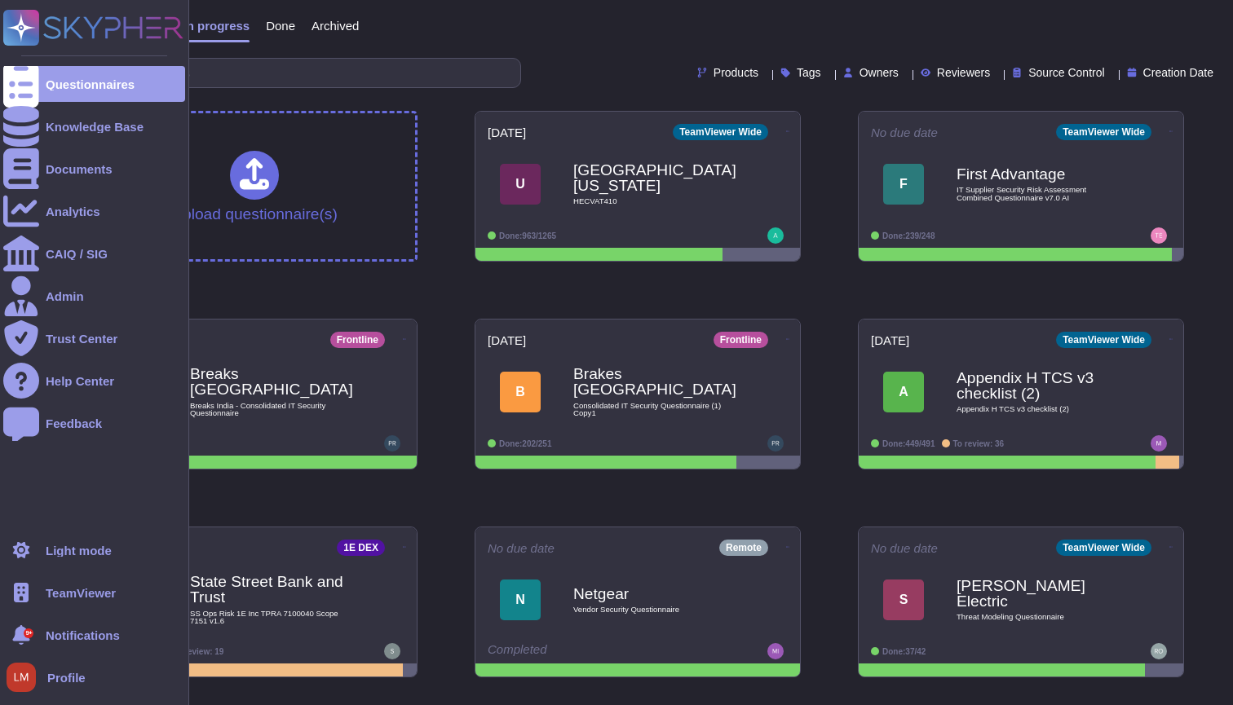
click at [41, 590] on div "TeamViewer" at bounding box center [94, 593] width 182 height 36
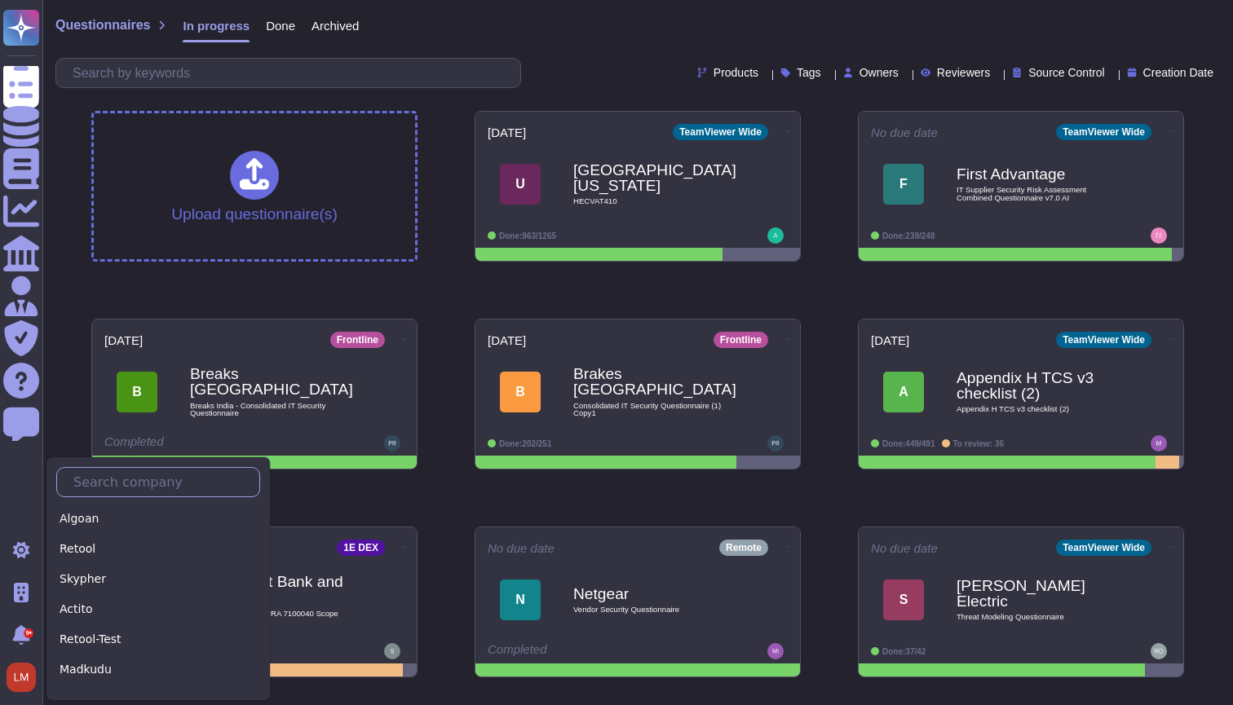
click at [127, 481] on input "text" at bounding box center [162, 482] width 194 height 29
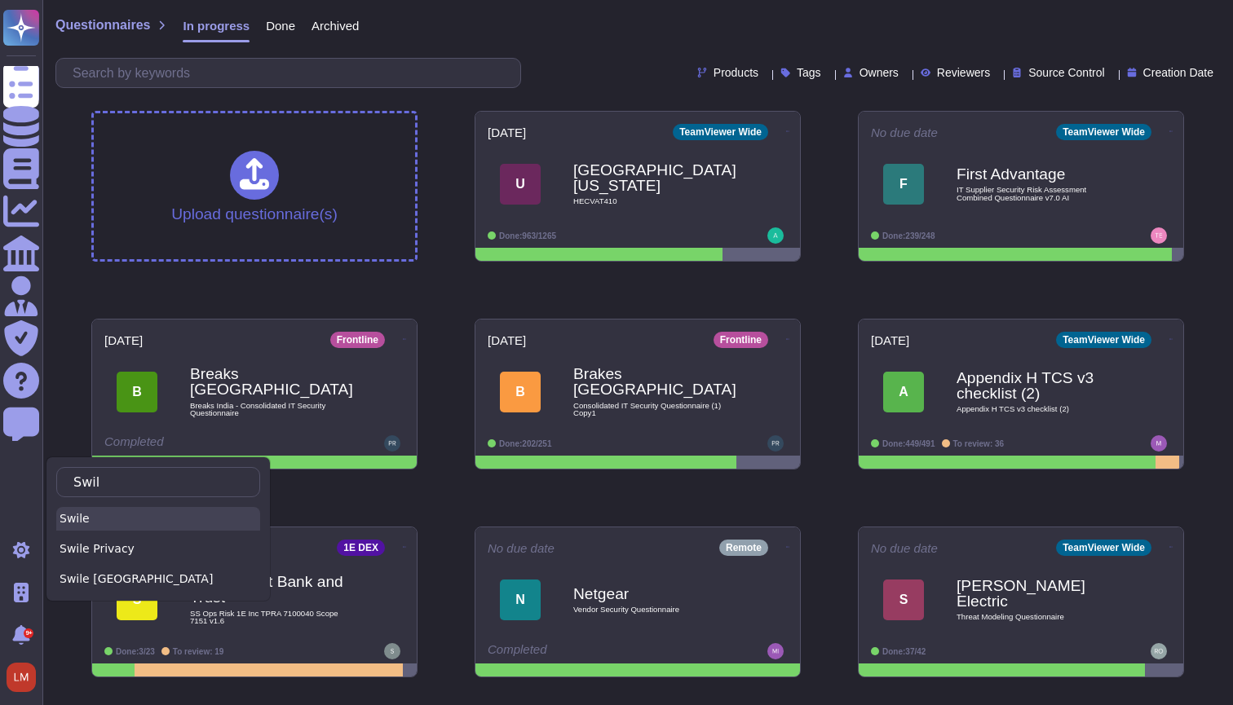
click at [88, 513] on div "Swile" at bounding box center [158, 519] width 204 height 24
type input "Swil"
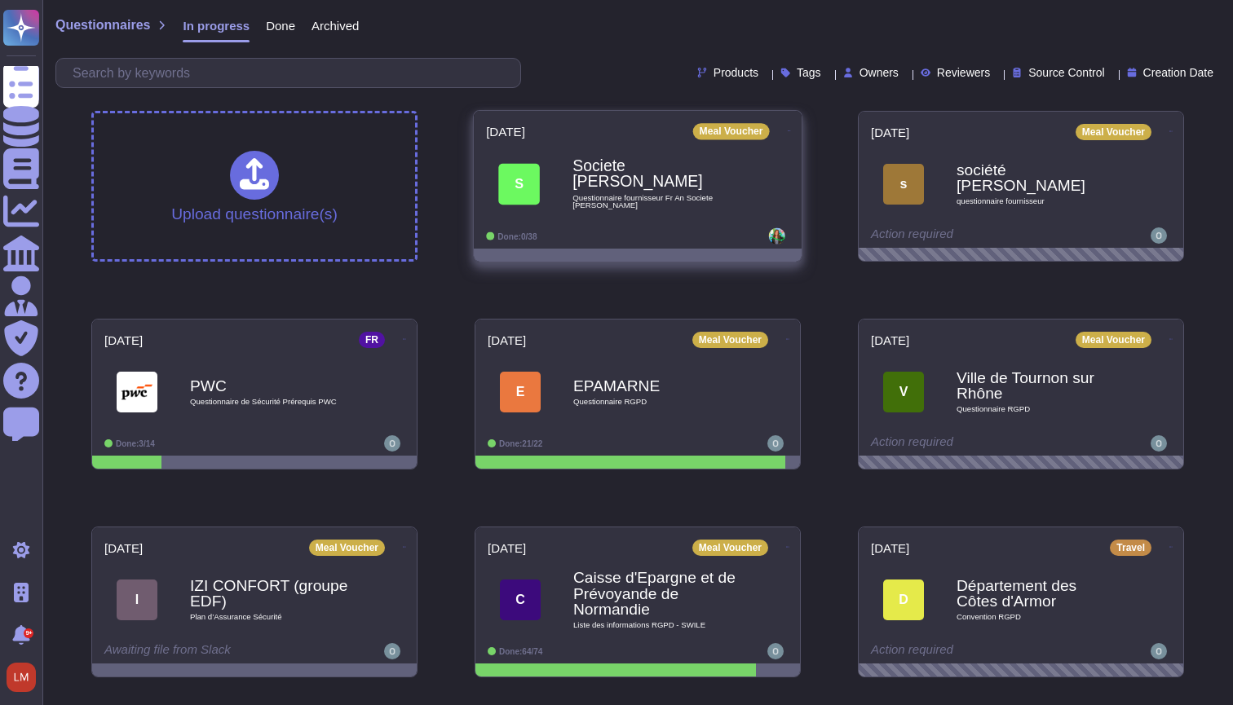
click at [602, 237] on div "Done: 0/38" at bounding box center [587, 236] width 202 height 16
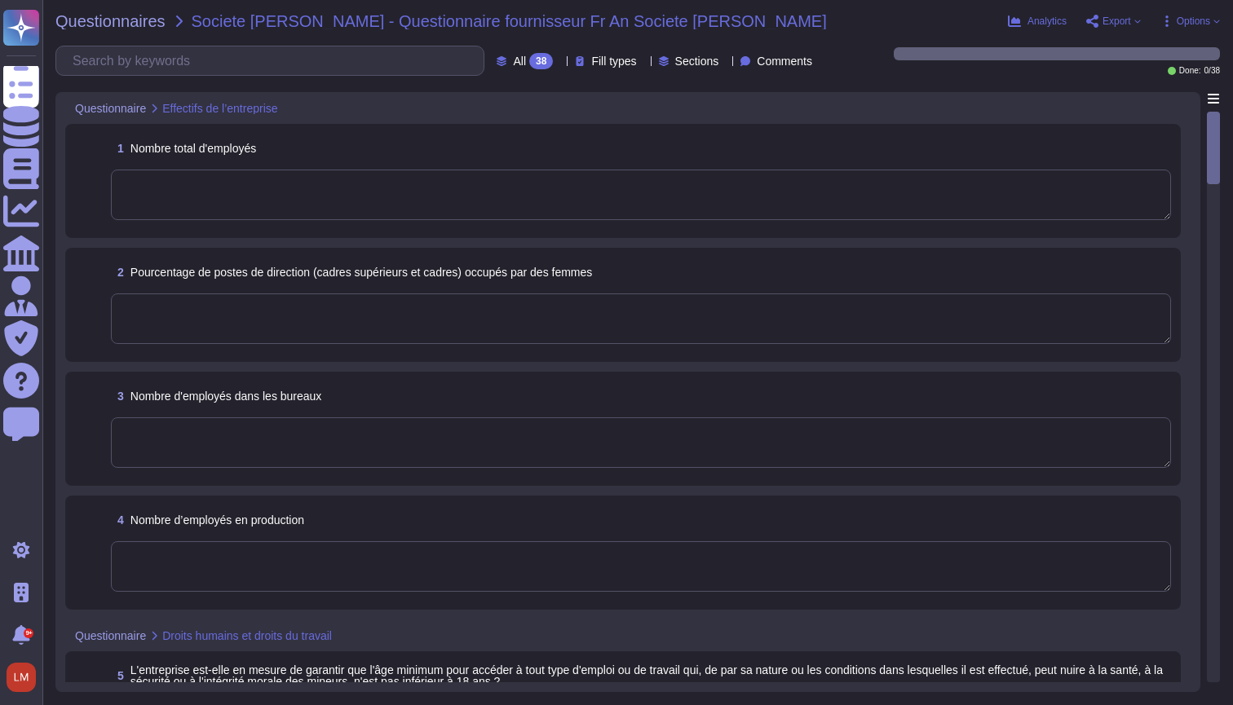
click at [808, 175] on textarea at bounding box center [641, 195] width 1060 height 51
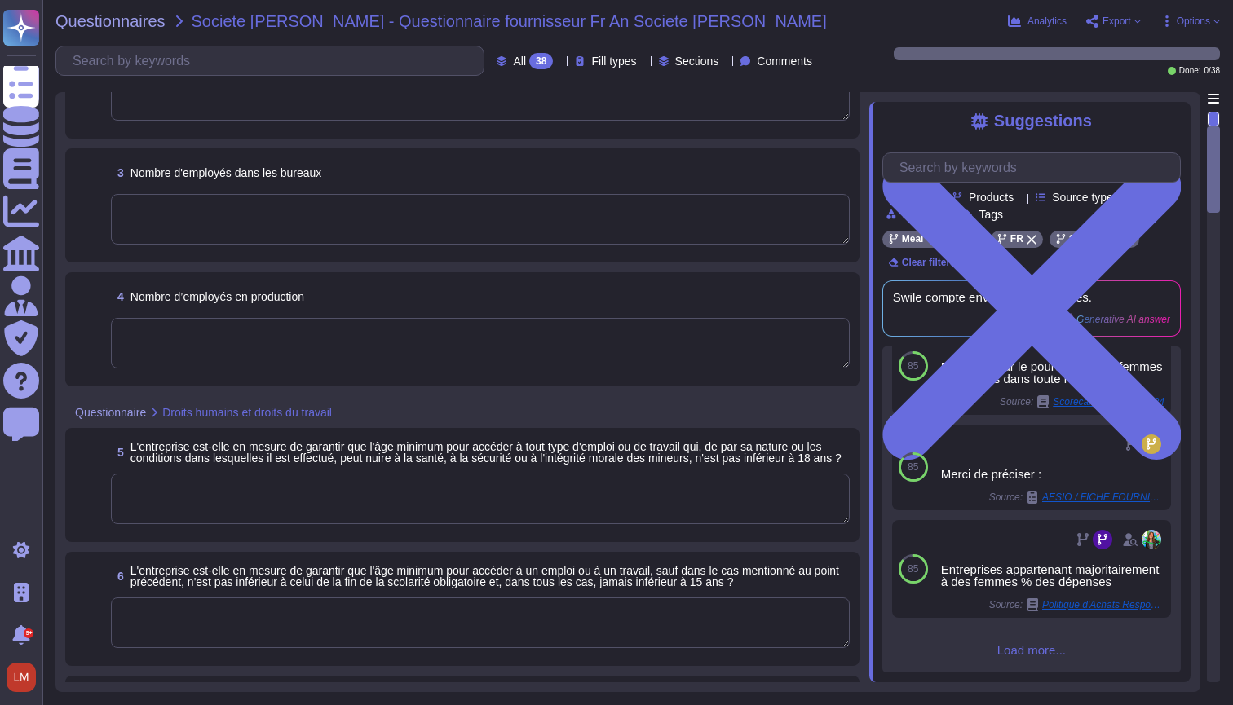
click at [1019, 644] on span "Load more..." at bounding box center [1031, 650] width 298 height 12
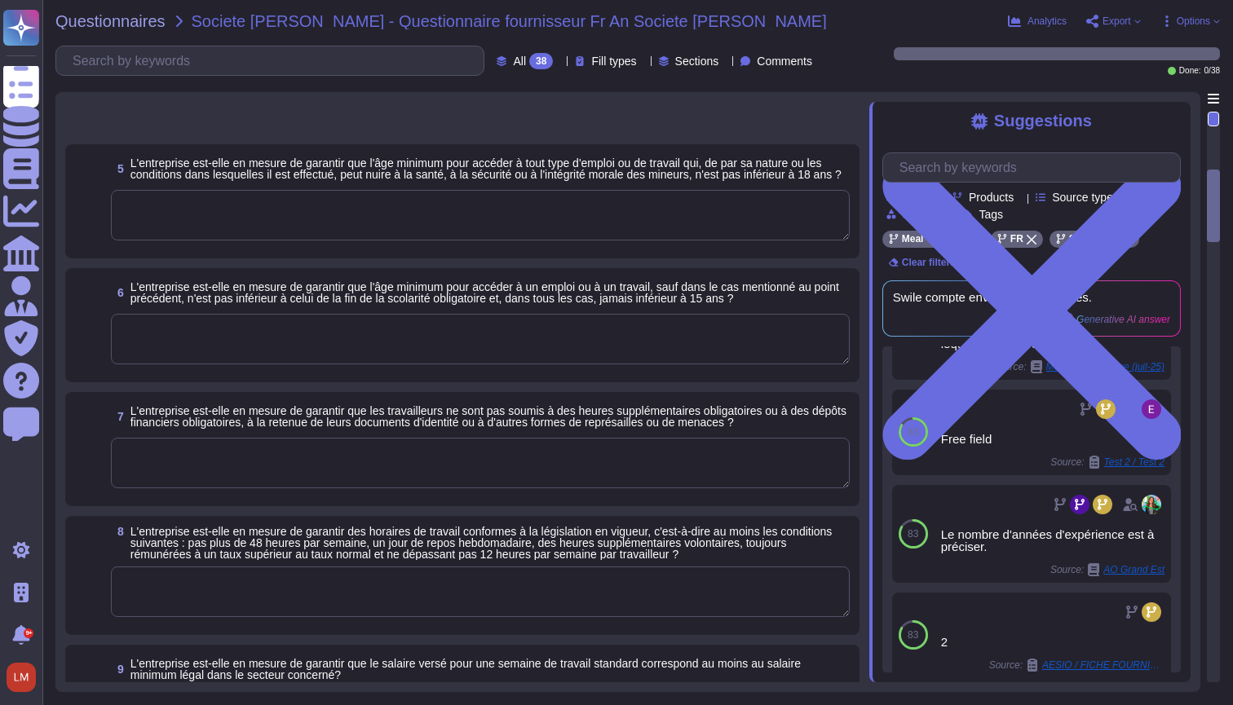
scroll to position [546, 0]
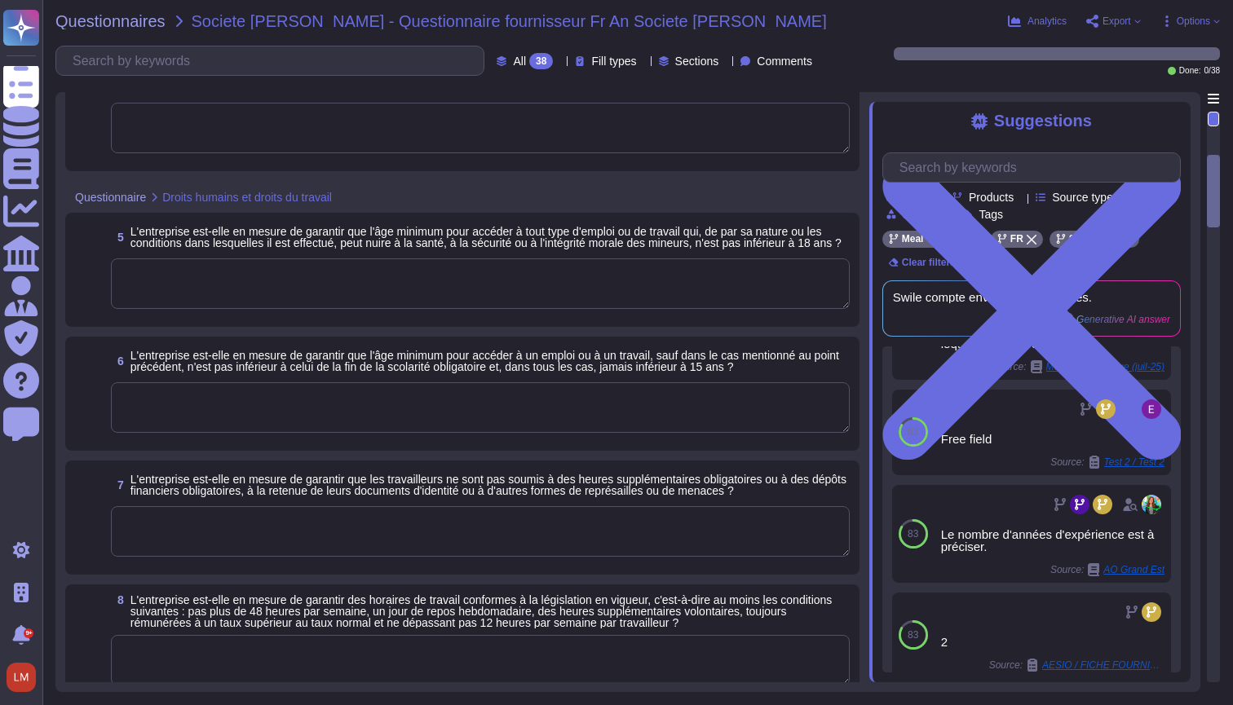
click at [551, 294] on textarea at bounding box center [480, 284] width 739 height 51
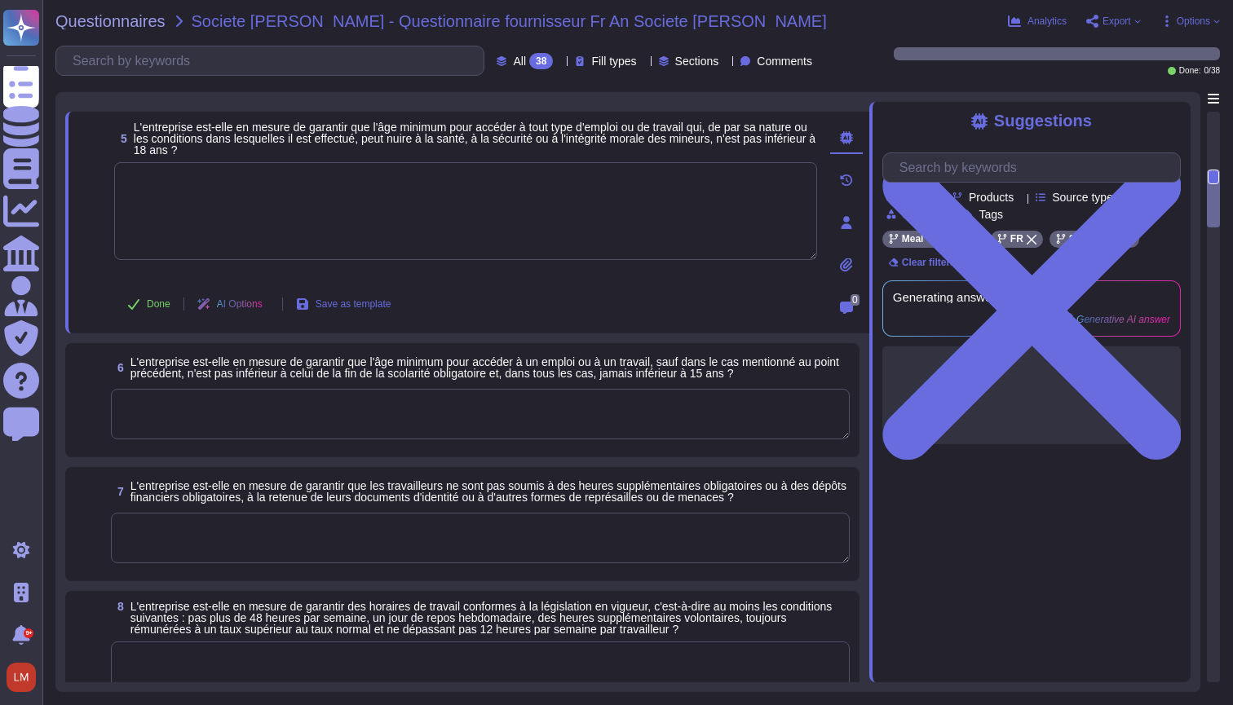
scroll to position [0, 0]
click at [1177, 20] on span "Options" at bounding box center [1193, 21] width 33 height 10
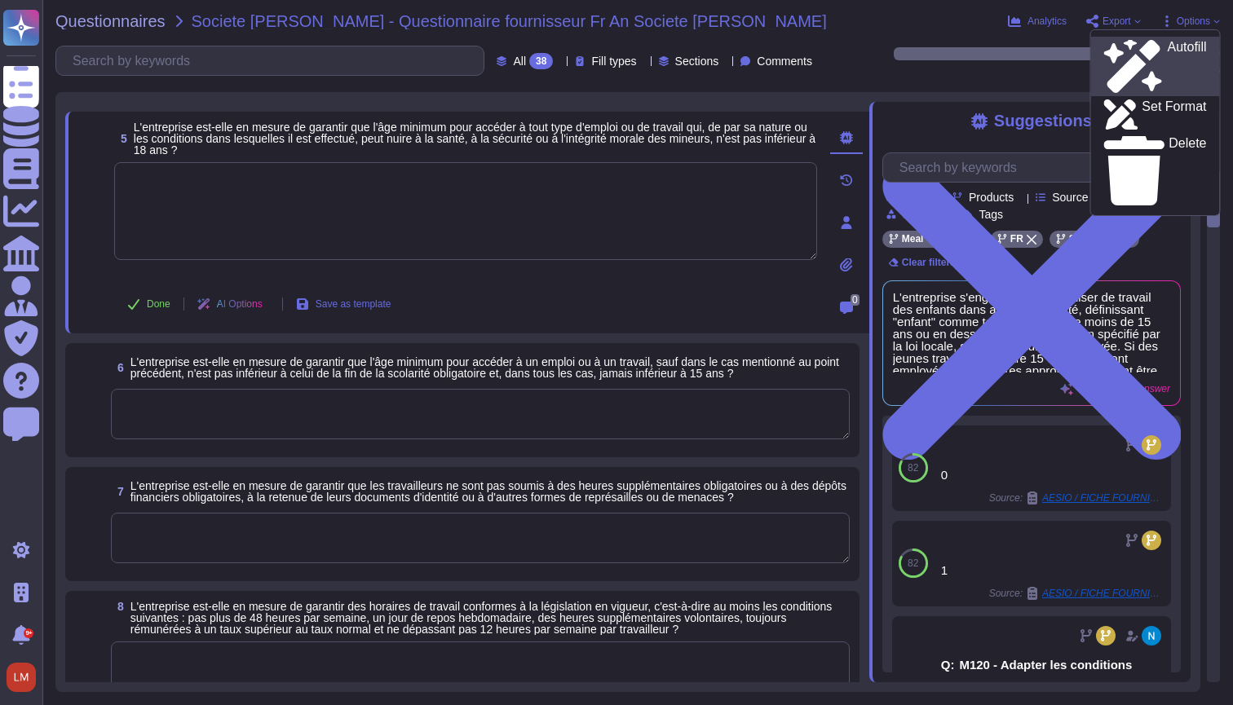
click at [1167, 49] on p "Autofill" at bounding box center [1186, 67] width 39 height 52
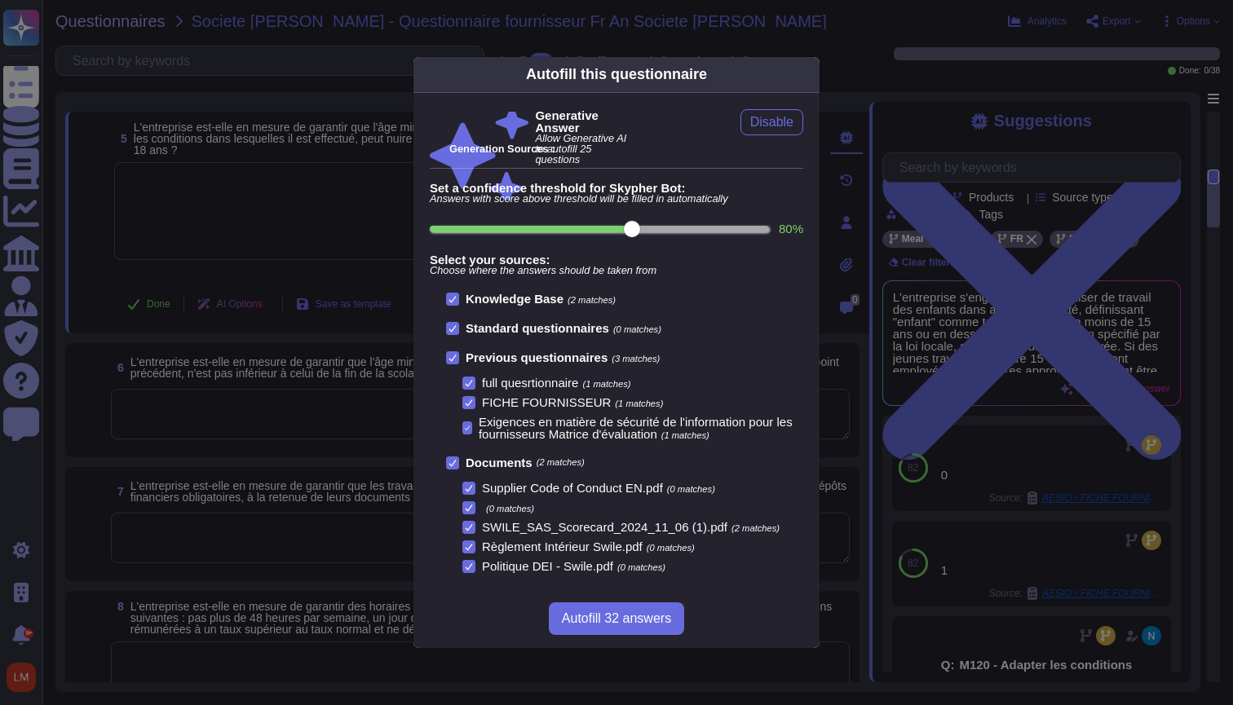
click at [228, 206] on div "Autofill this questionnaire Generative Answer Allow Generative AI to autofill 2…" at bounding box center [616, 352] width 1233 height 705
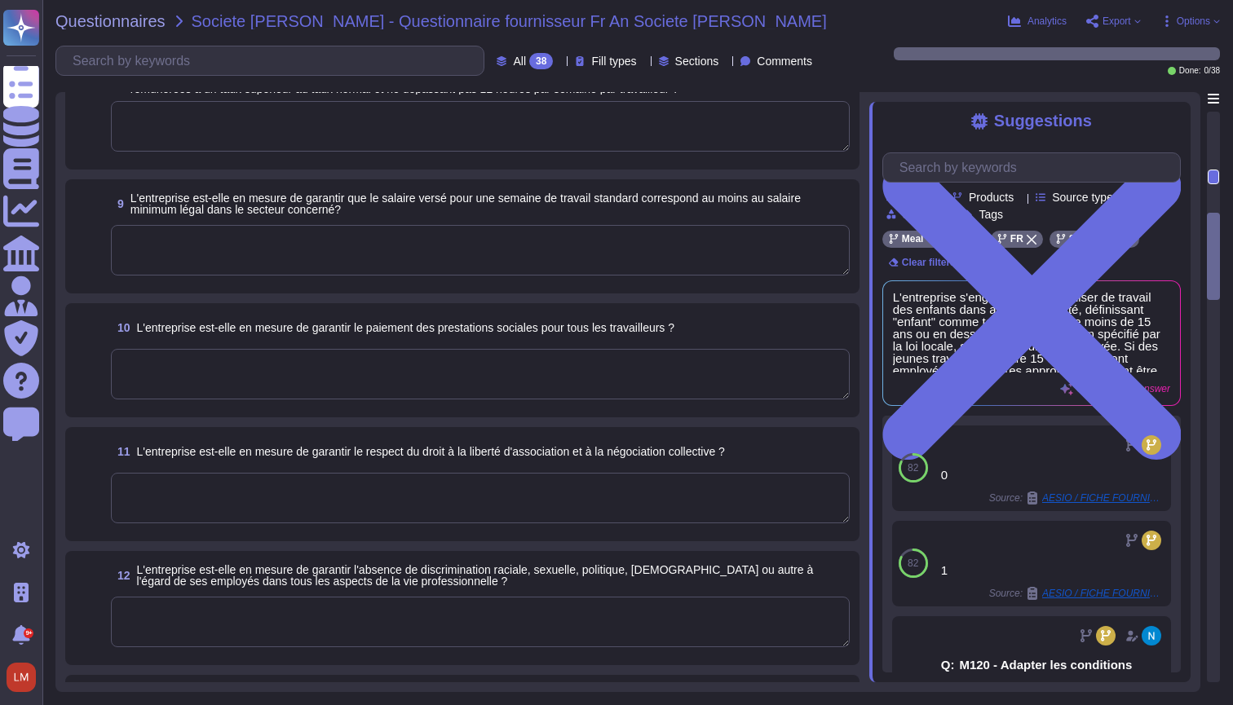
scroll to position [1095, 0]
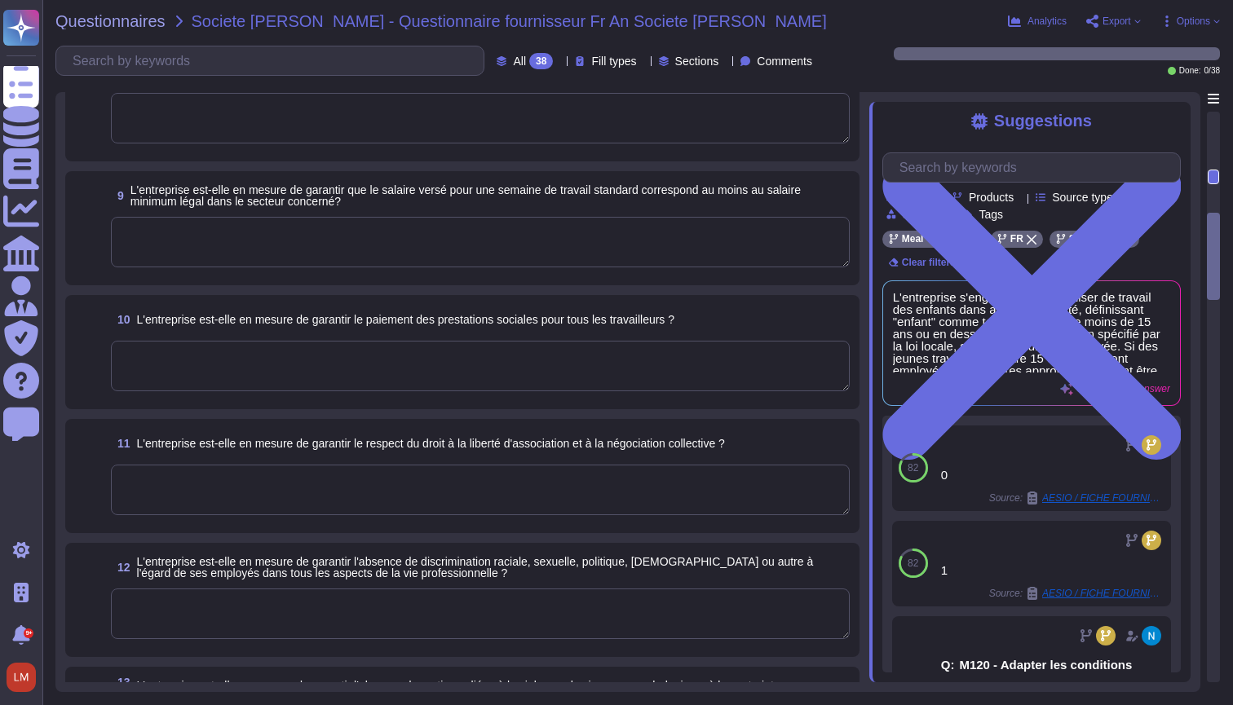
click at [272, 351] on textarea at bounding box center [480, 366] width 739 height 51
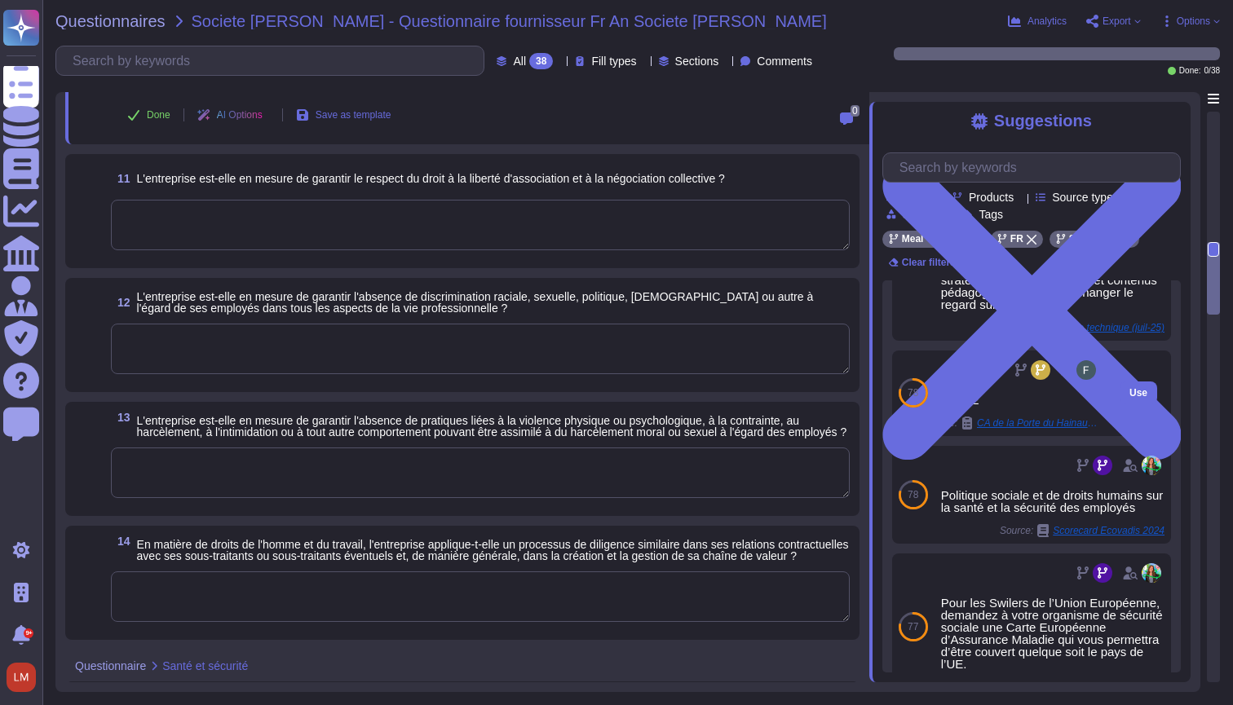
scroll to position [282, 0]
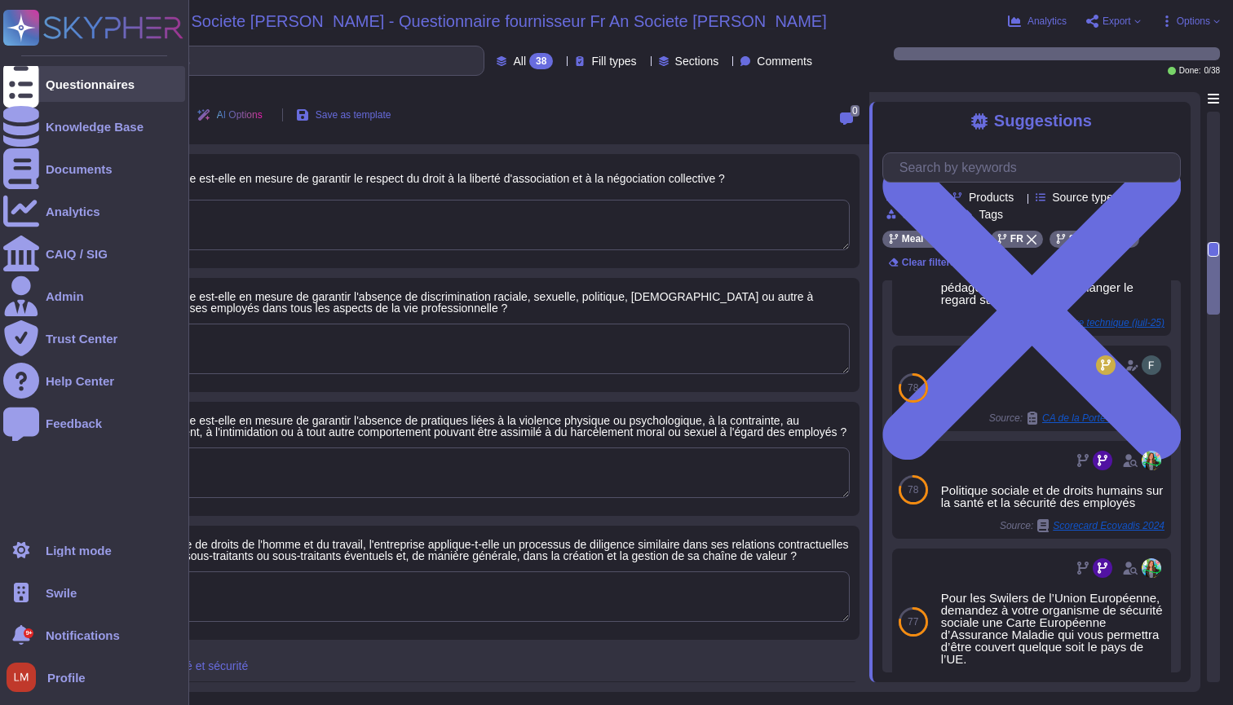
click at [30, 90] on icon at bounding box center [21, 84] width 36 height 48
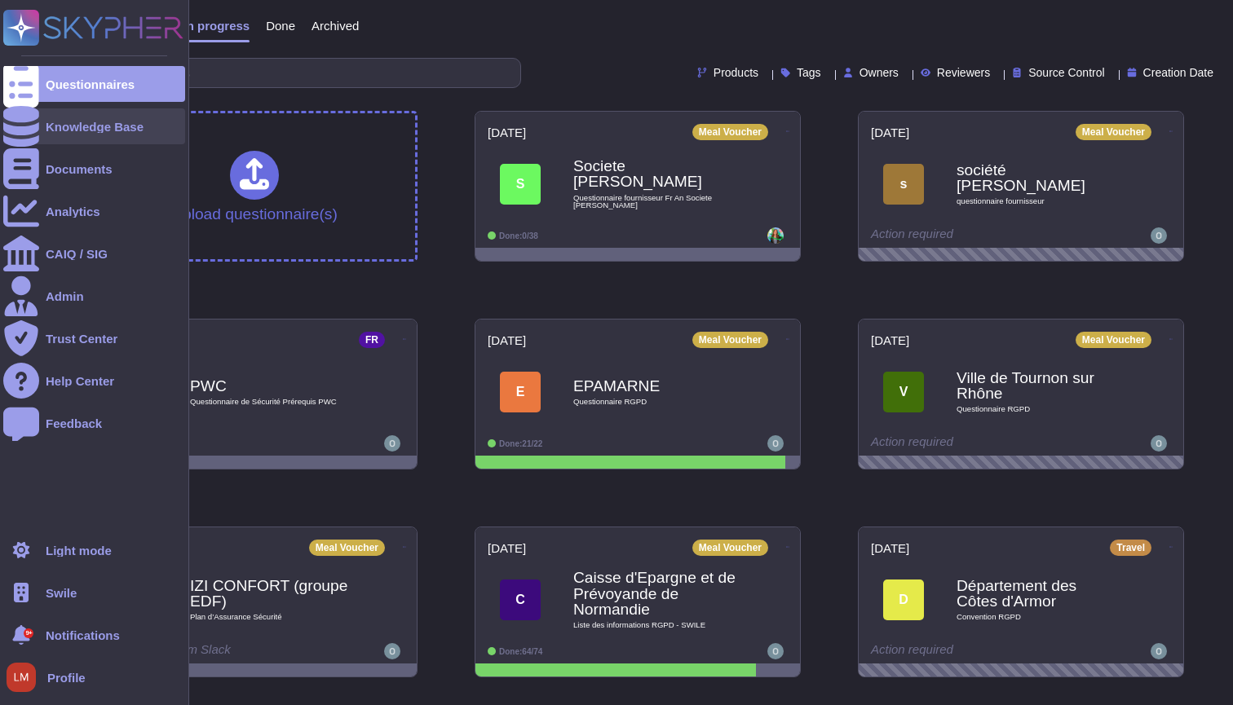
click at [29, 131] on icon at bounding box center [21, 126] width 36 height 41
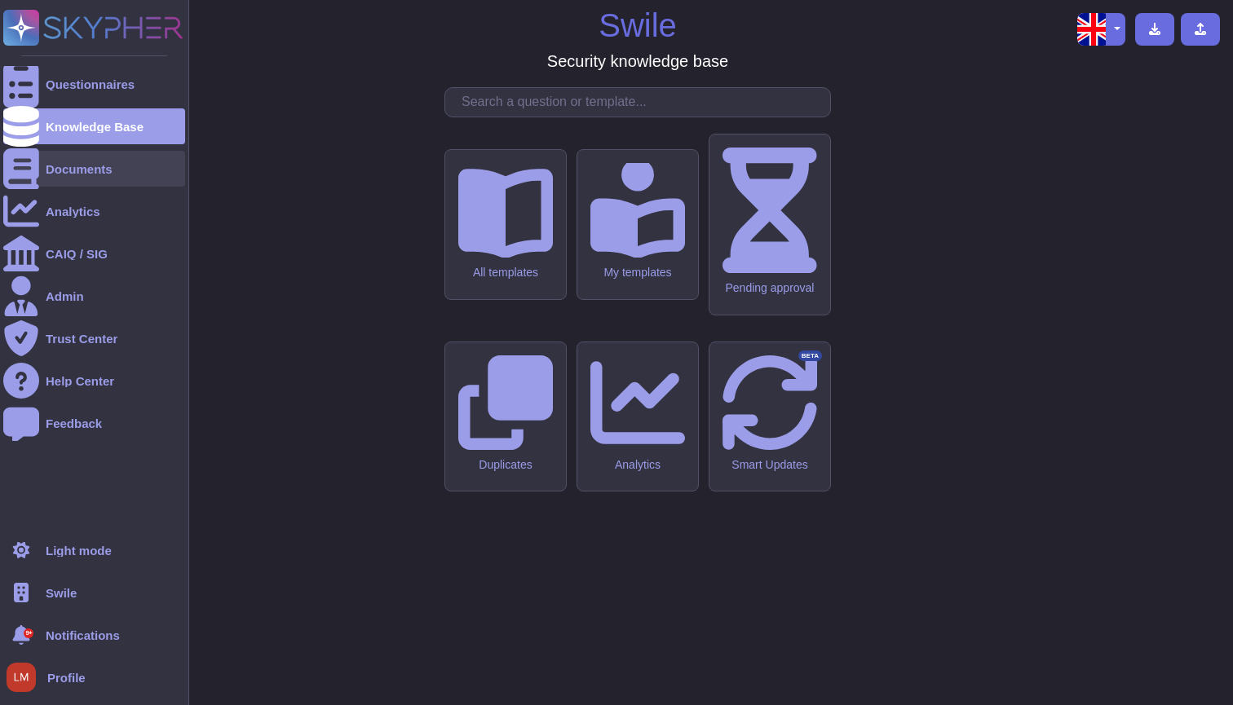
click at [87, 159] on div "Documents" at bounding box center [94, 169] width 182 height 36
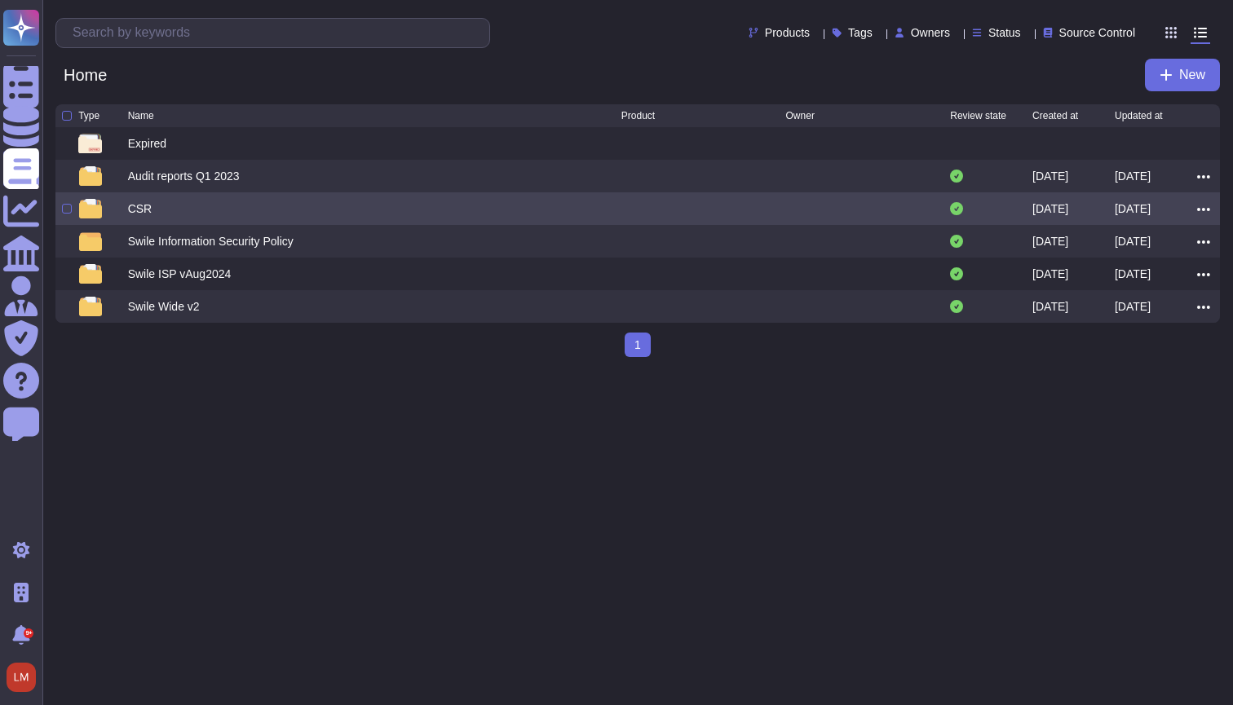
click at [272, 204] on div "CSR" at bounding box center [374, 209] width 493 height 20
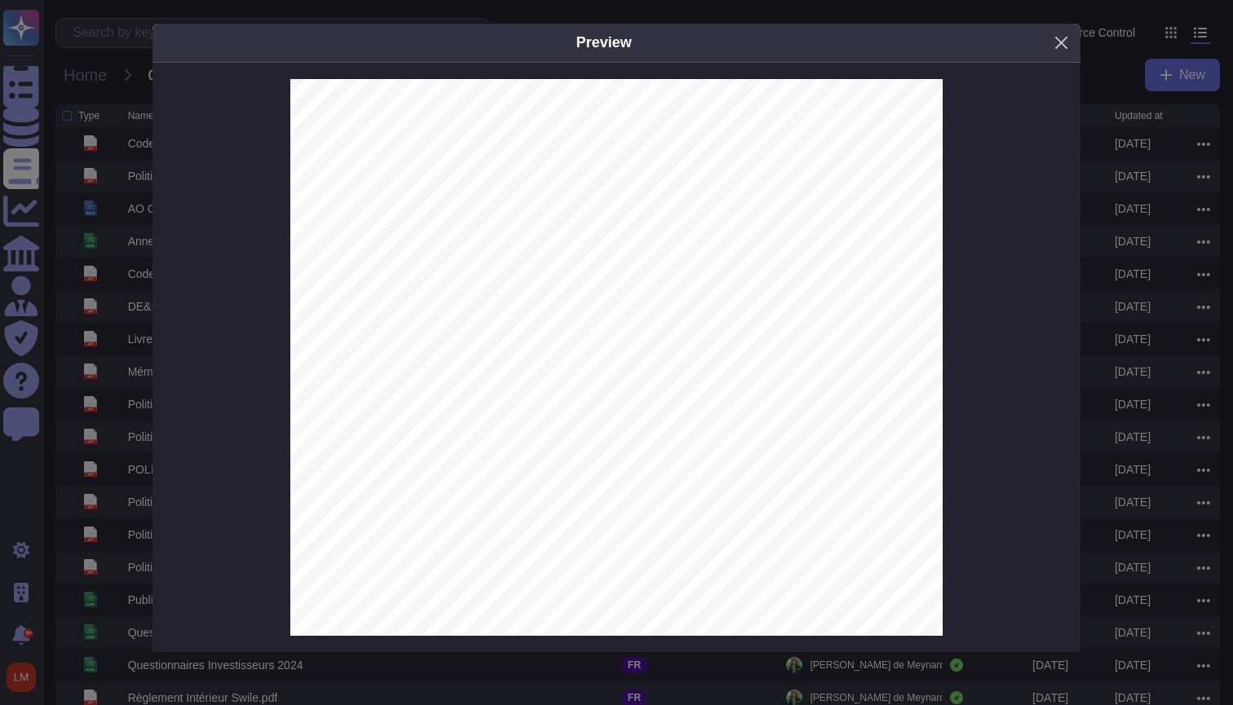
click at [1062, 49] on button "Close" at bounding box center [1061, 42] width 25 height 25
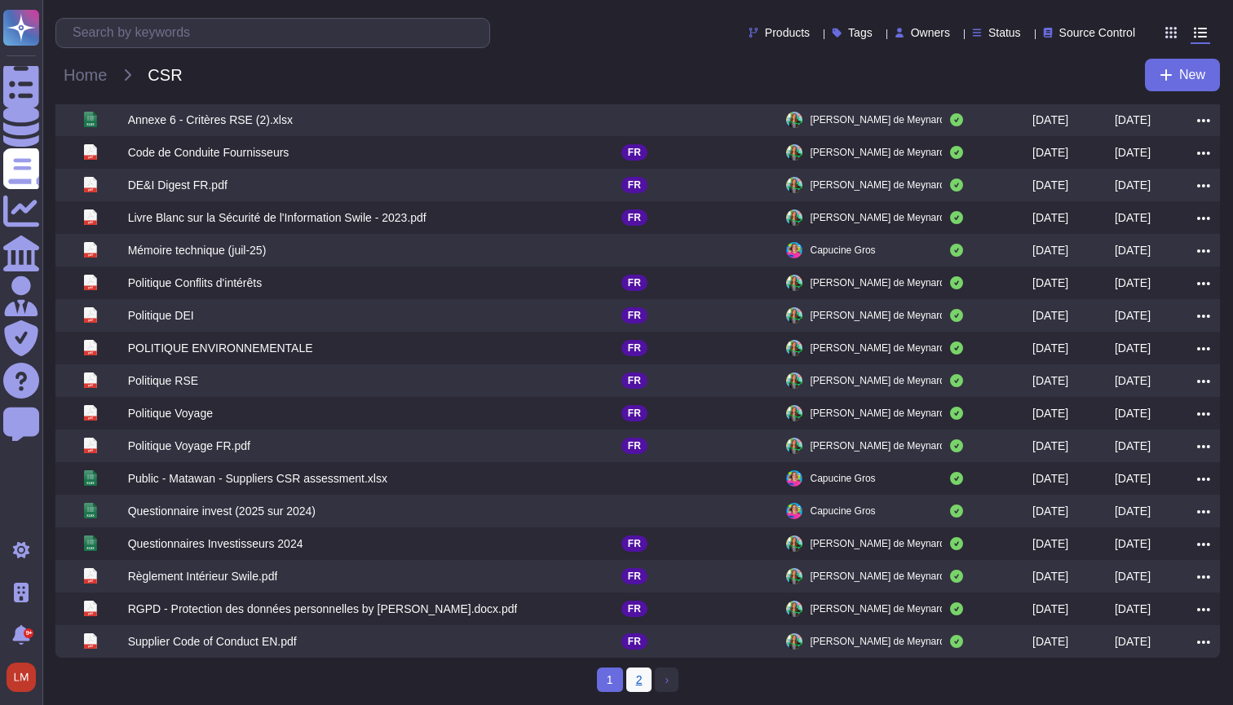
scroll to position [125, 0]
click at [641, 680] on link "2" at bounding box center [639, 680] width 26 height 24
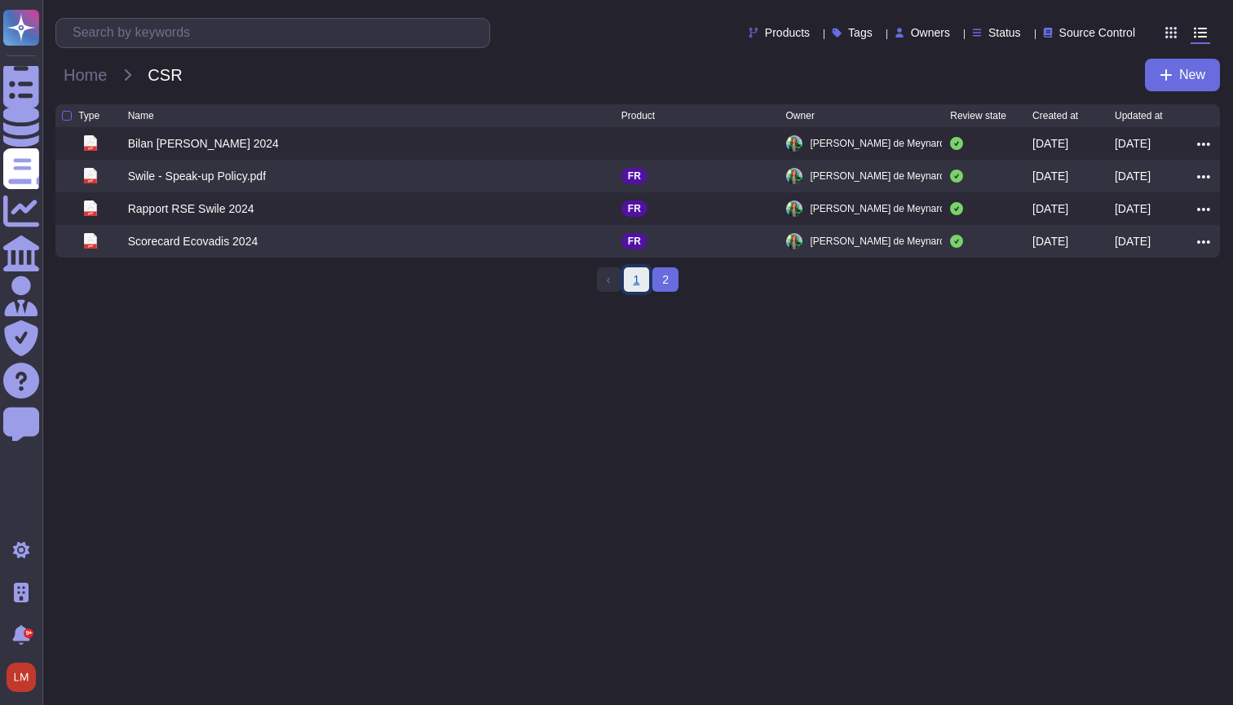
click at [640, 283] on link "1" at bounding box center [637, 279] width 26 height 24
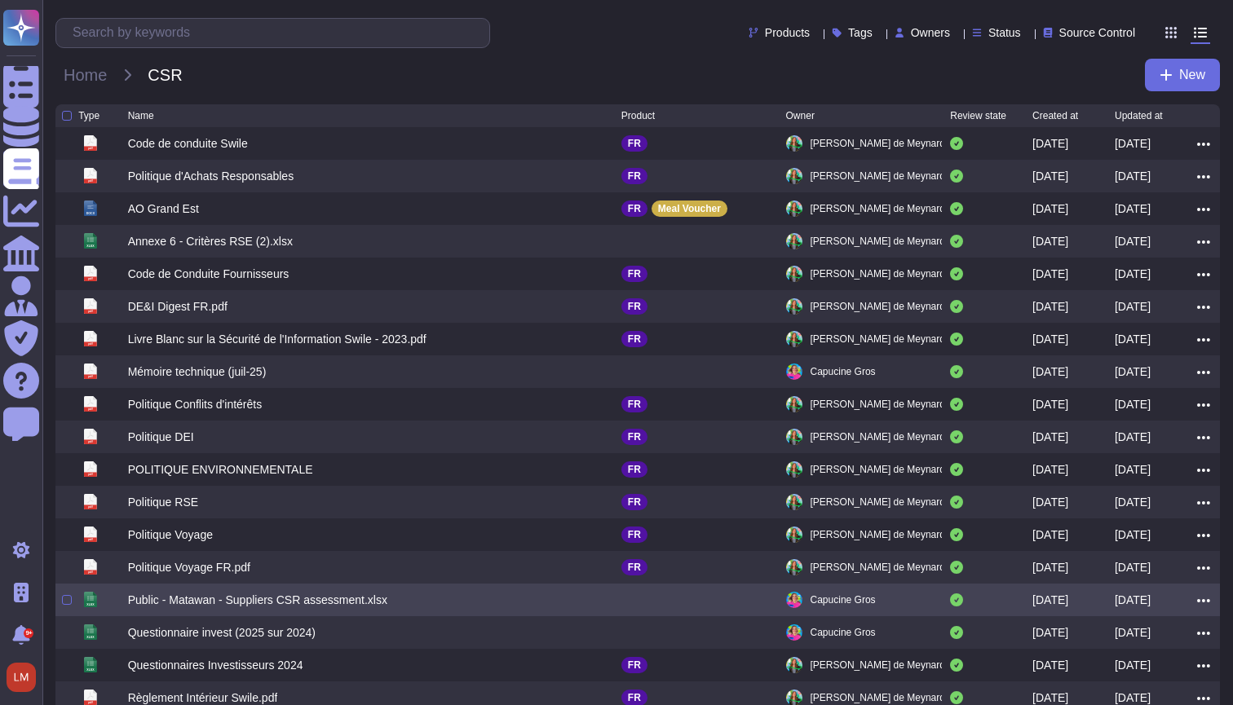
click at [289, 610] on div "Public - Matawan - Suppliers CSR assessment.xlsx" at bounding box center [374, 600] width 493 height 20
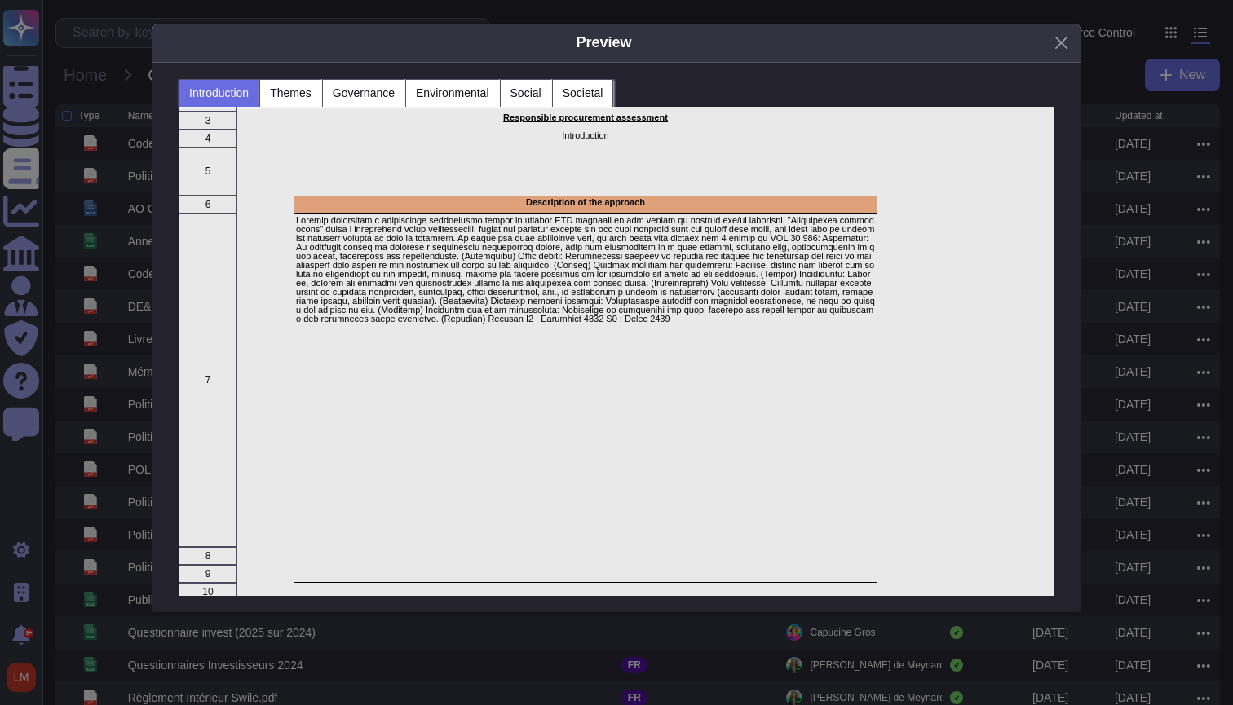
scroll to position [70, 0]
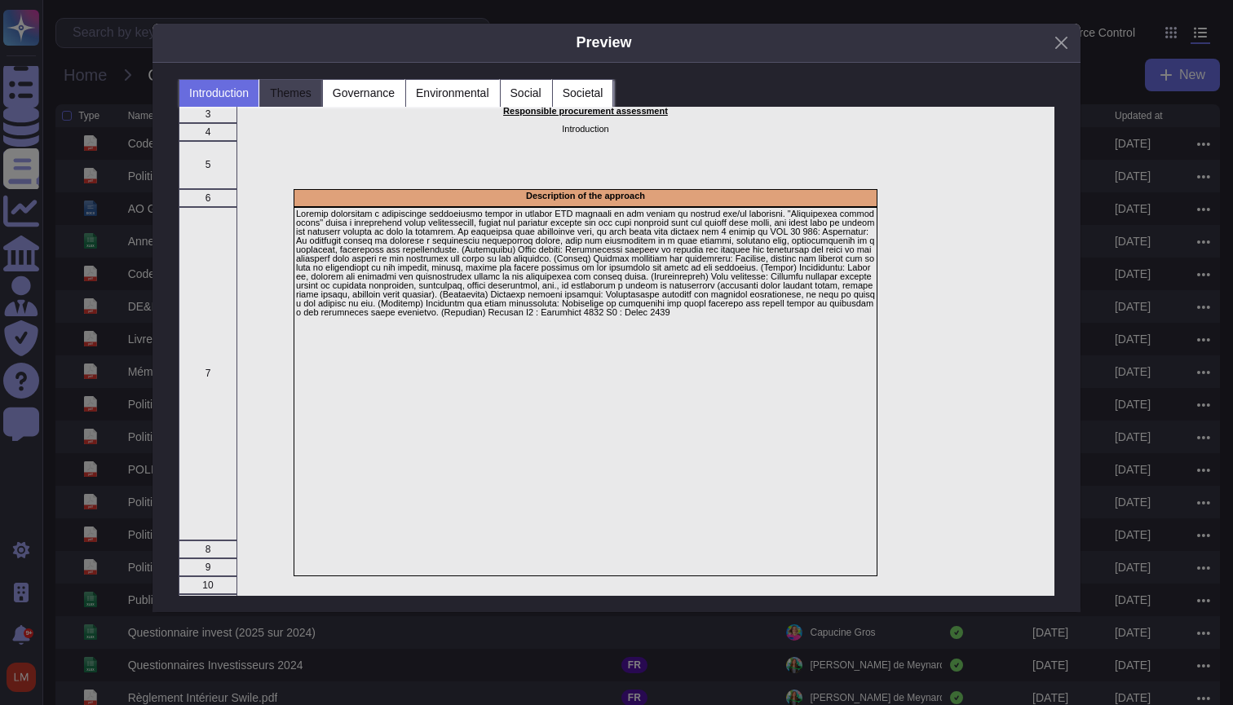
click at [298, 104] on button "Themes" at bounding box center [290, 93] width 63 height 28
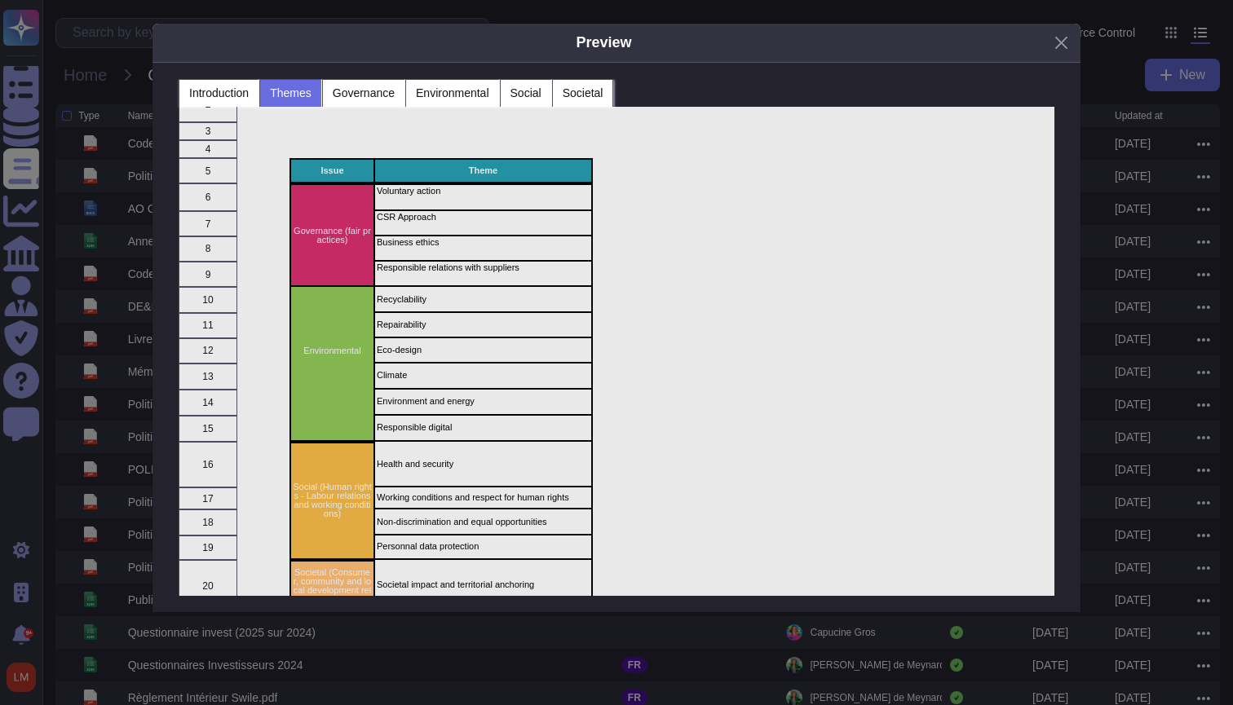
scroll to position [0, 0]
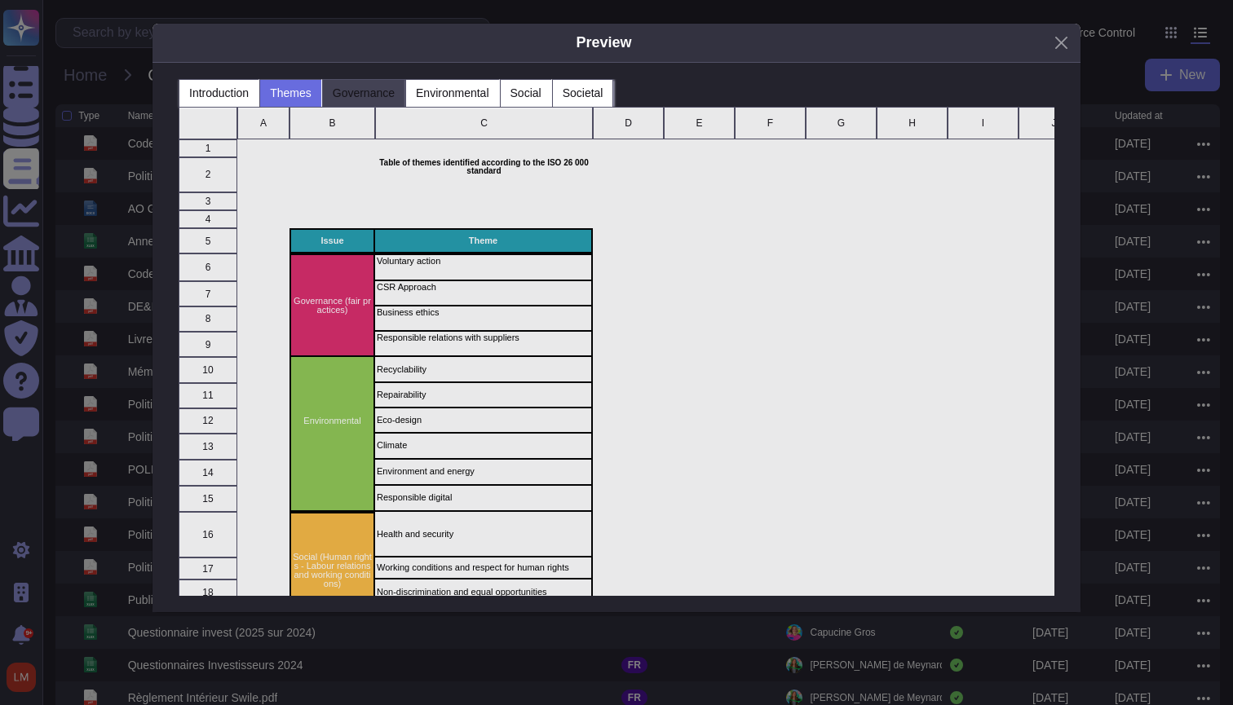
click at [373, 90] on button "Governance" at bounding box center [363, 93] width 83 height 28
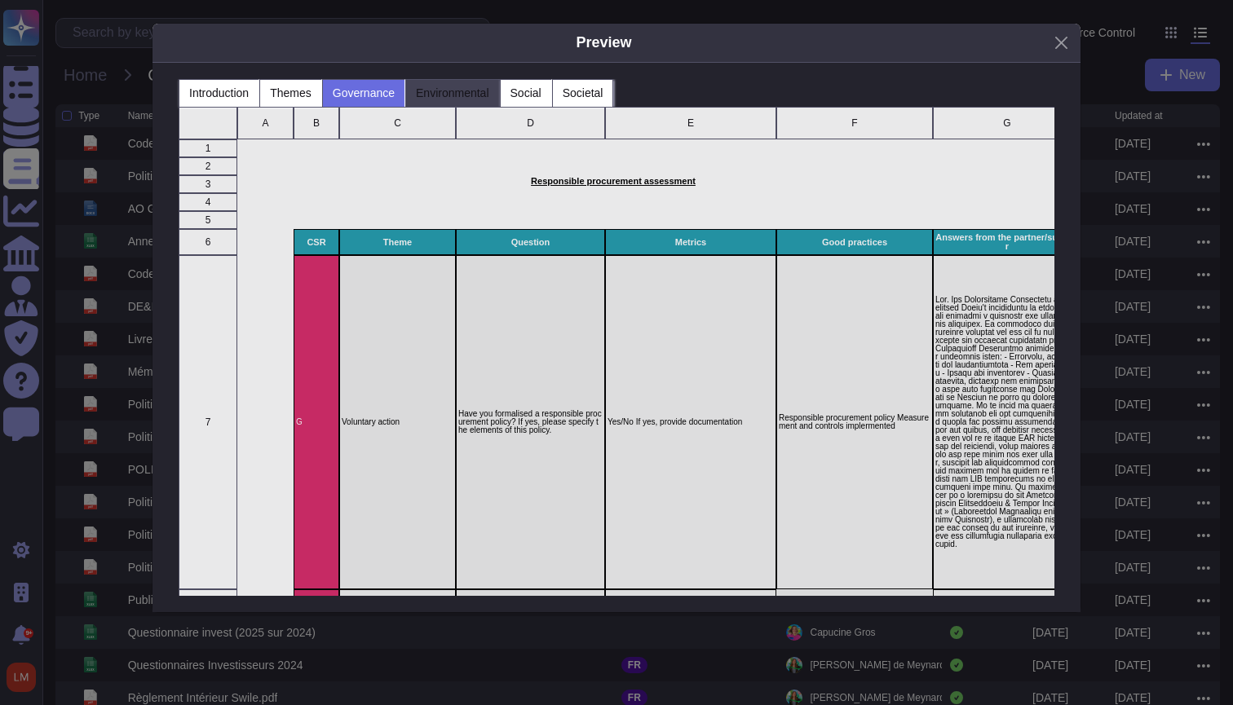
click at [458, 95] on button "Environmental" at bounding box center [452, 93] width 95 height 28
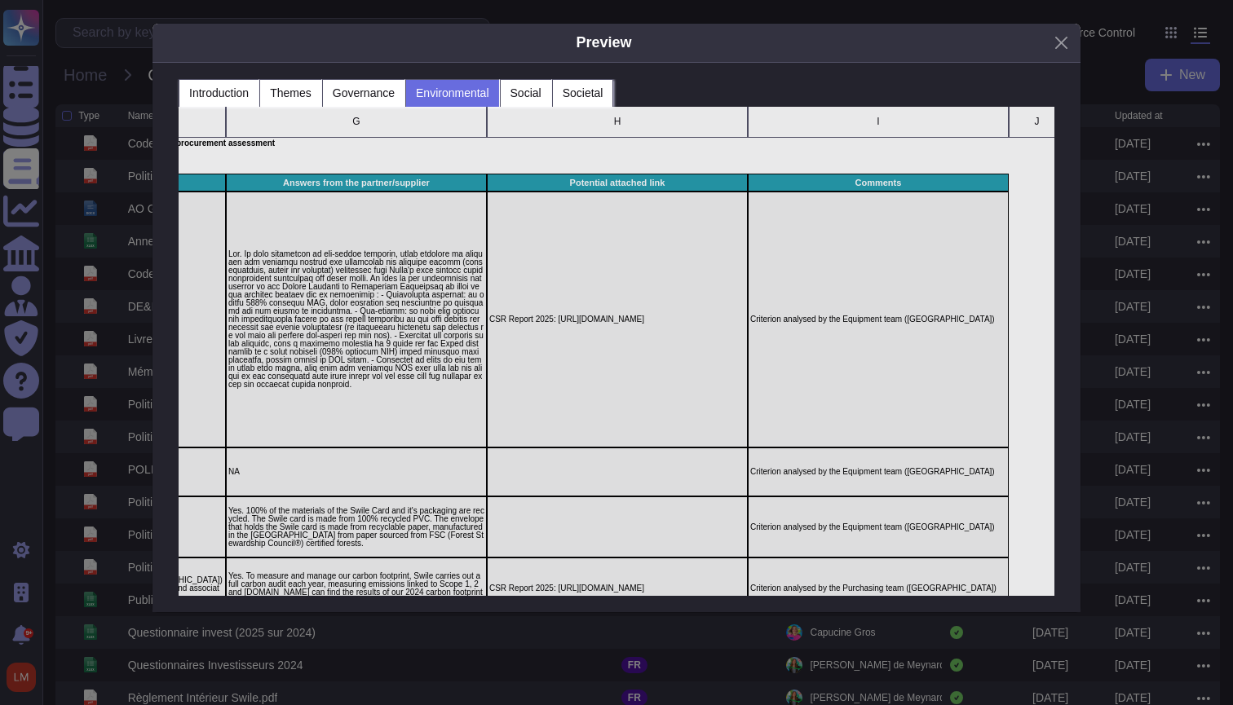
scroll to position [2, 1063]
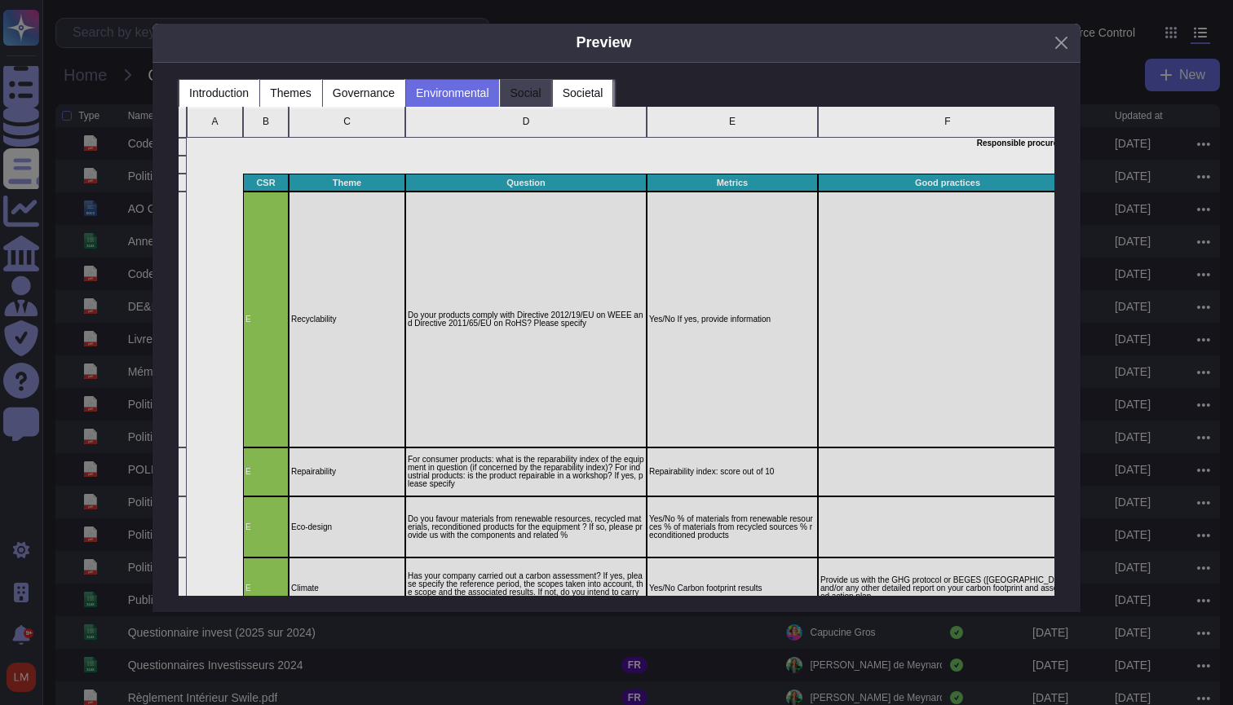
click at [544, 98] on button "Social" at bounding box center [526, 93] width 52 height 28
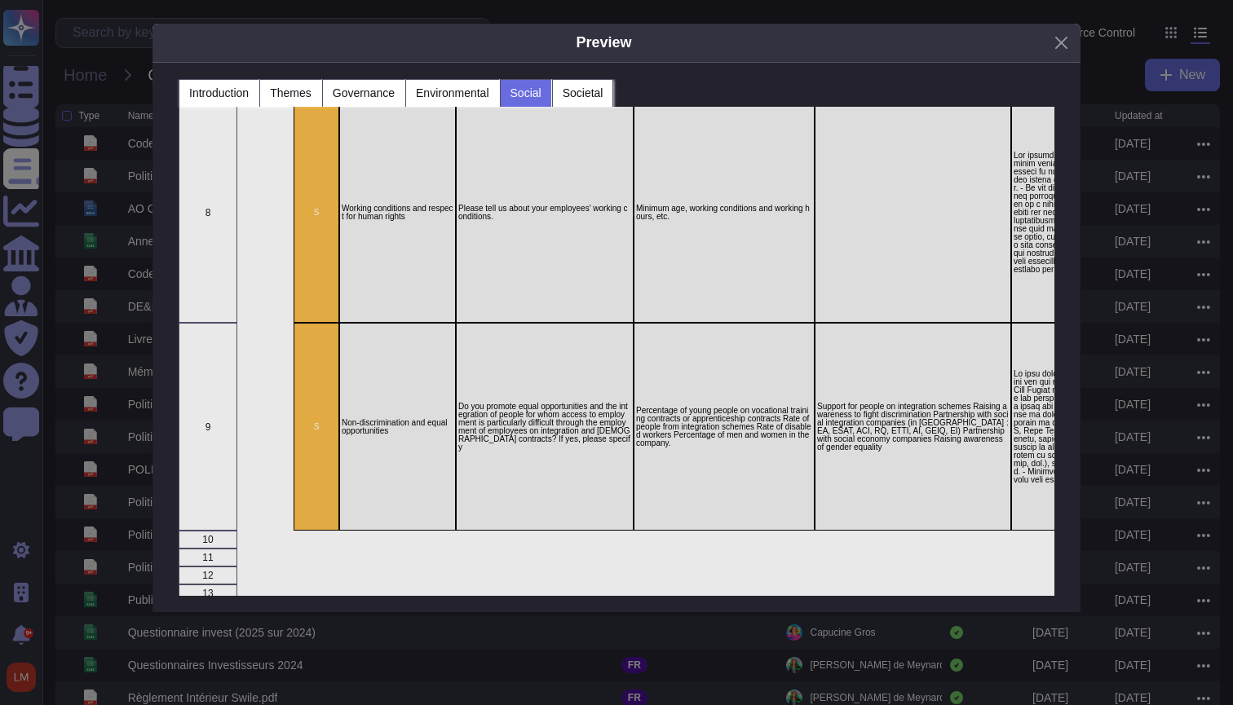
scroll to position [515, 0]
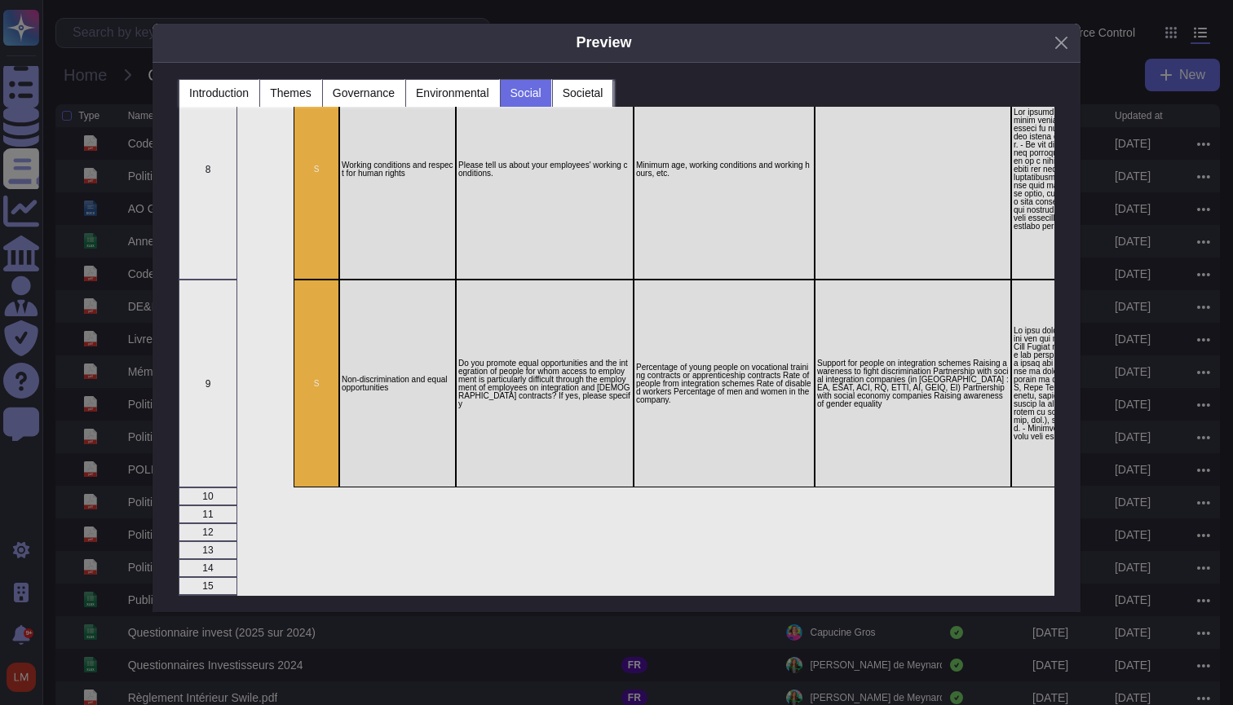
click at [475, 631] on div "Preview Introduction Themes Governance Environmental Social Societal A B C D E …" at bounding box center [616, 352] width 1233 height 705
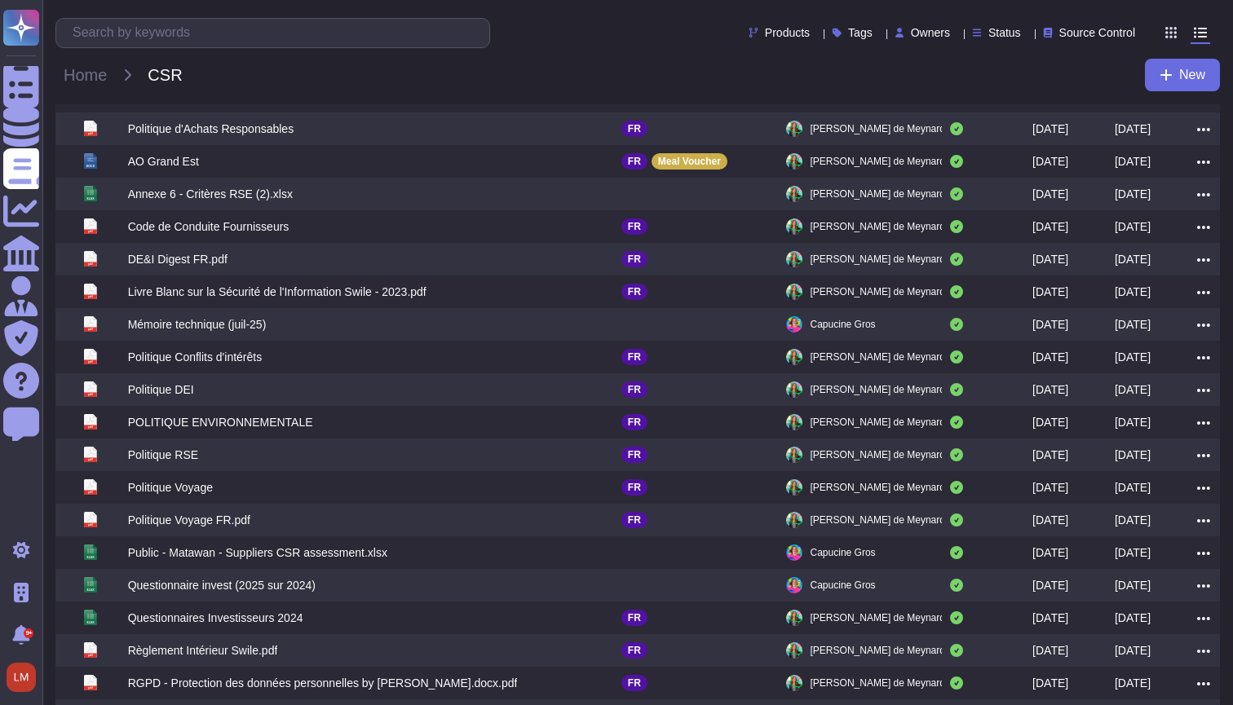
scroll to position [52, 0]
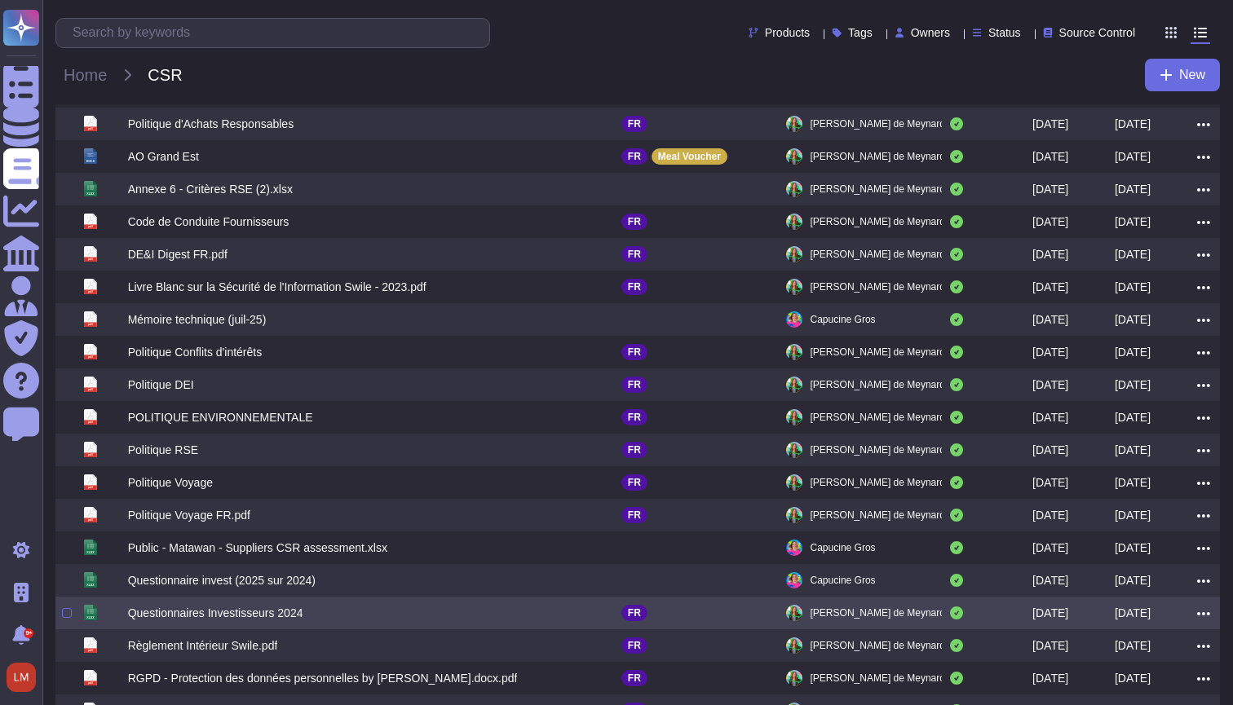
click at [460, 620] on div "Questionnaires Investisseurs 2024" at bounding box center [374, 613] width 493 height 20
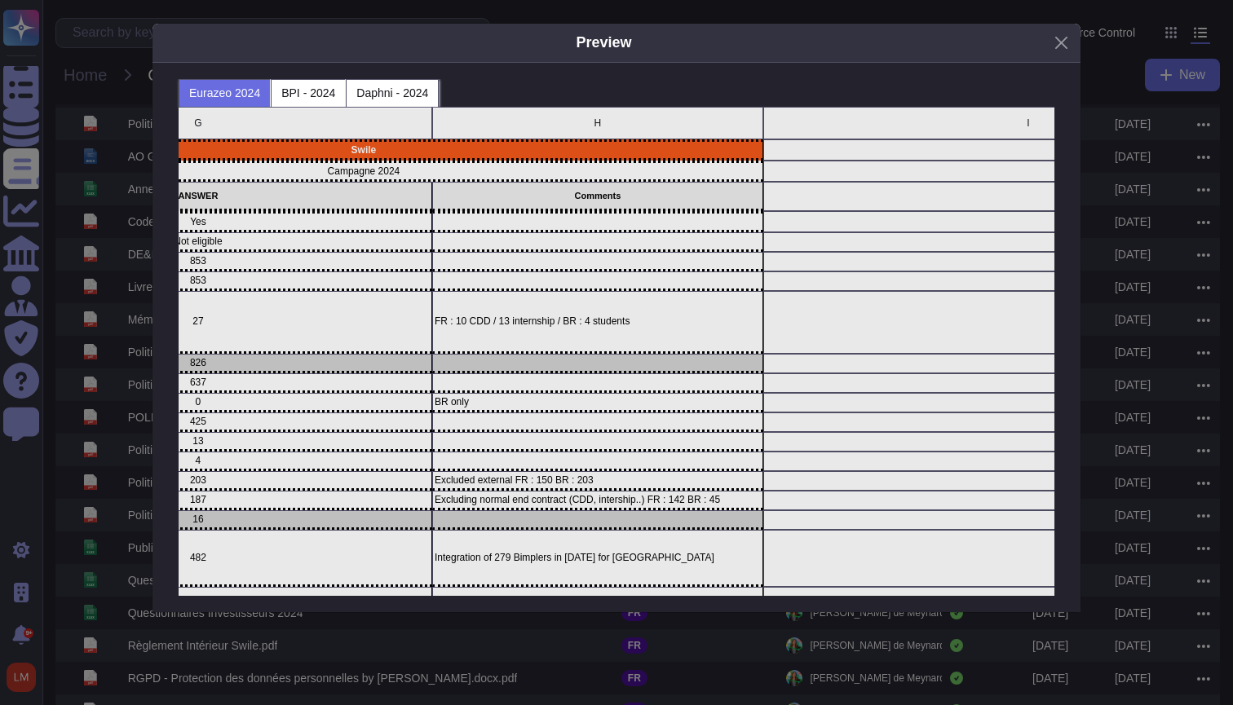
scroll to position [0, 1007]
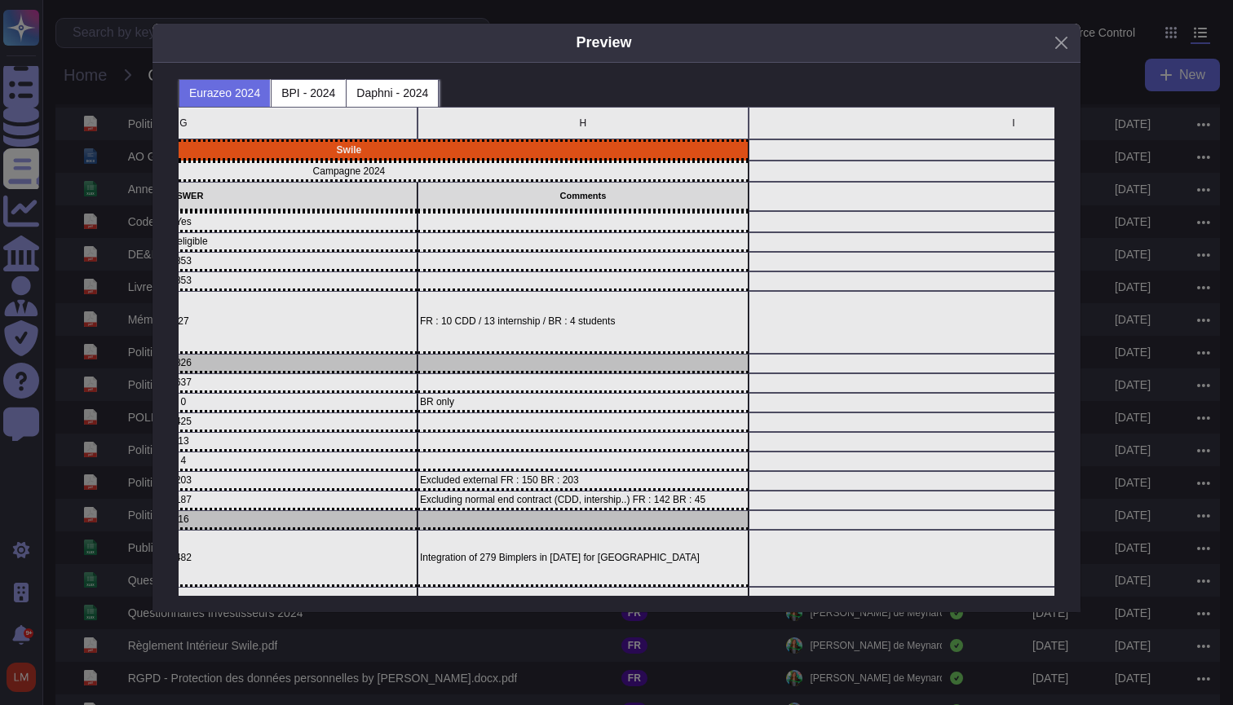
click at [481, 633] on div "Preview Eurazeo 2024 BPI - 2024 Daphni - 2024 A B C D G H I J K L M N O Swile C…" at bounding box center [616, 352] width 1233 height 705
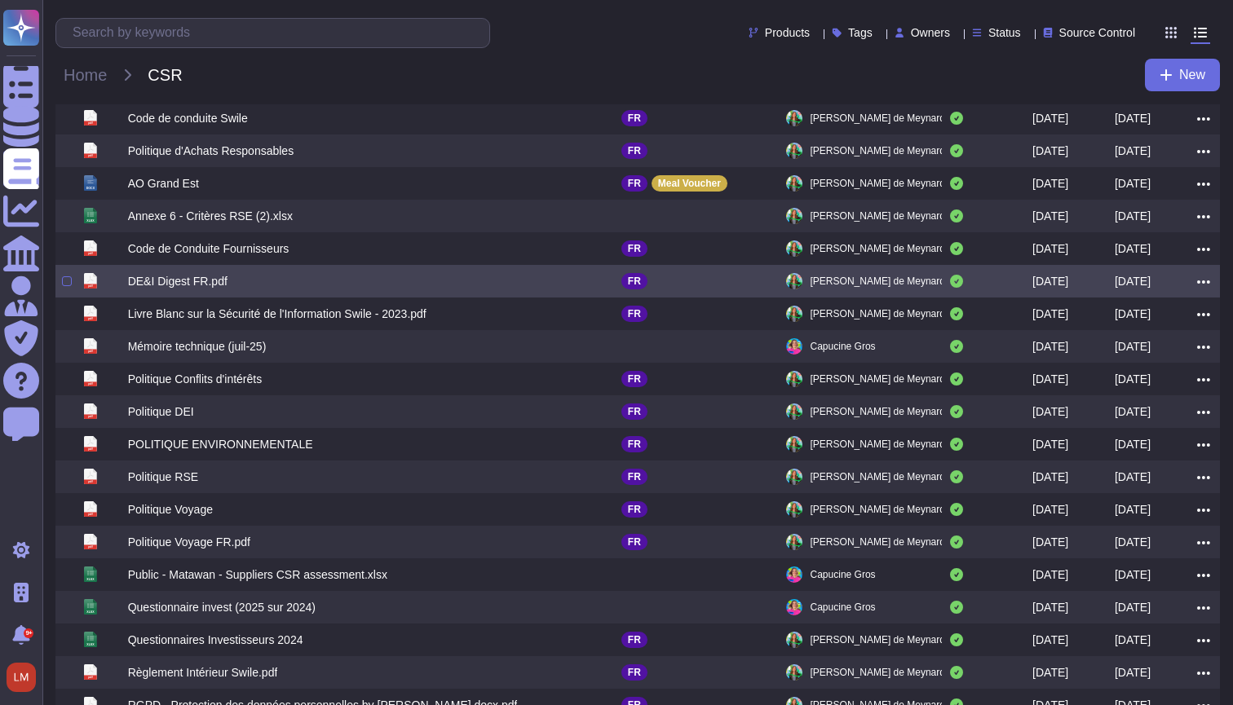
scroll to position [19, 0]
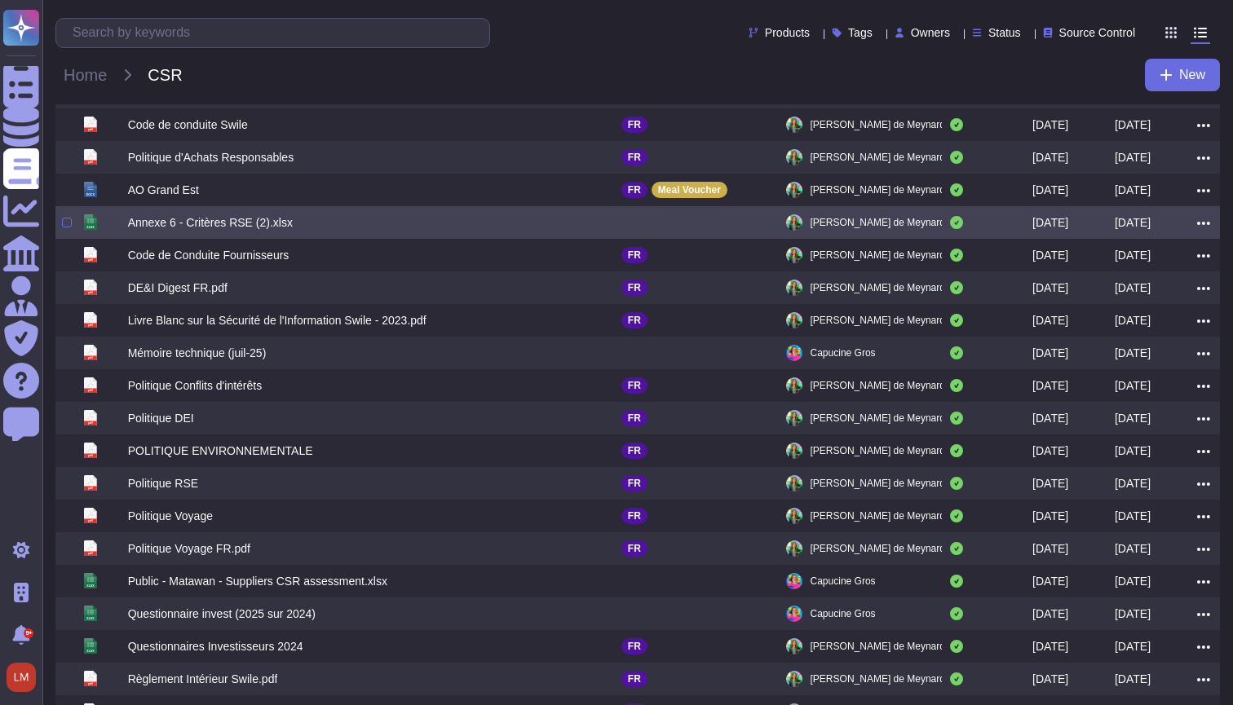
click at [309, 232] on div "Annexe 6 - Critères RSE (2).xlsx" at bounding box center [374, 223] width 493 height 20
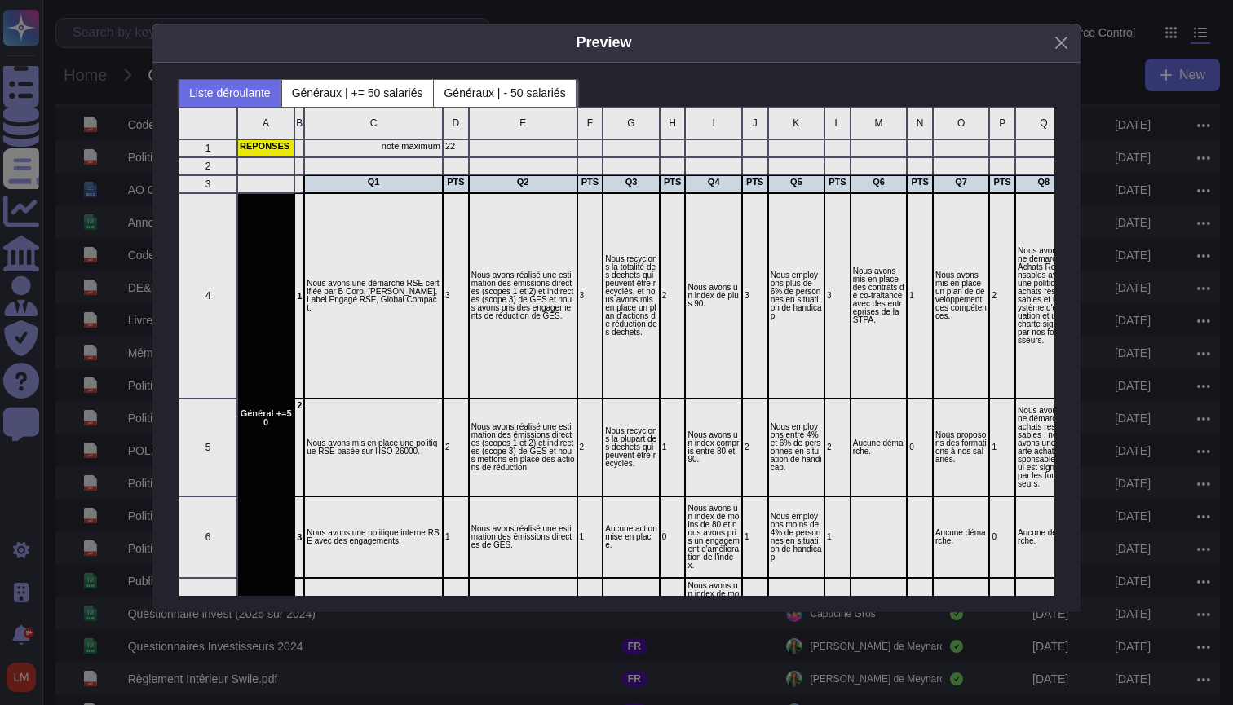
scroll to position [489, 876]
click at [112, 226] on div "Preview Liste déroulante Généraux | += 50 salariés Généraux | - 50 salariés A B…" at bounding box center [616, 352] width 1233 height 705
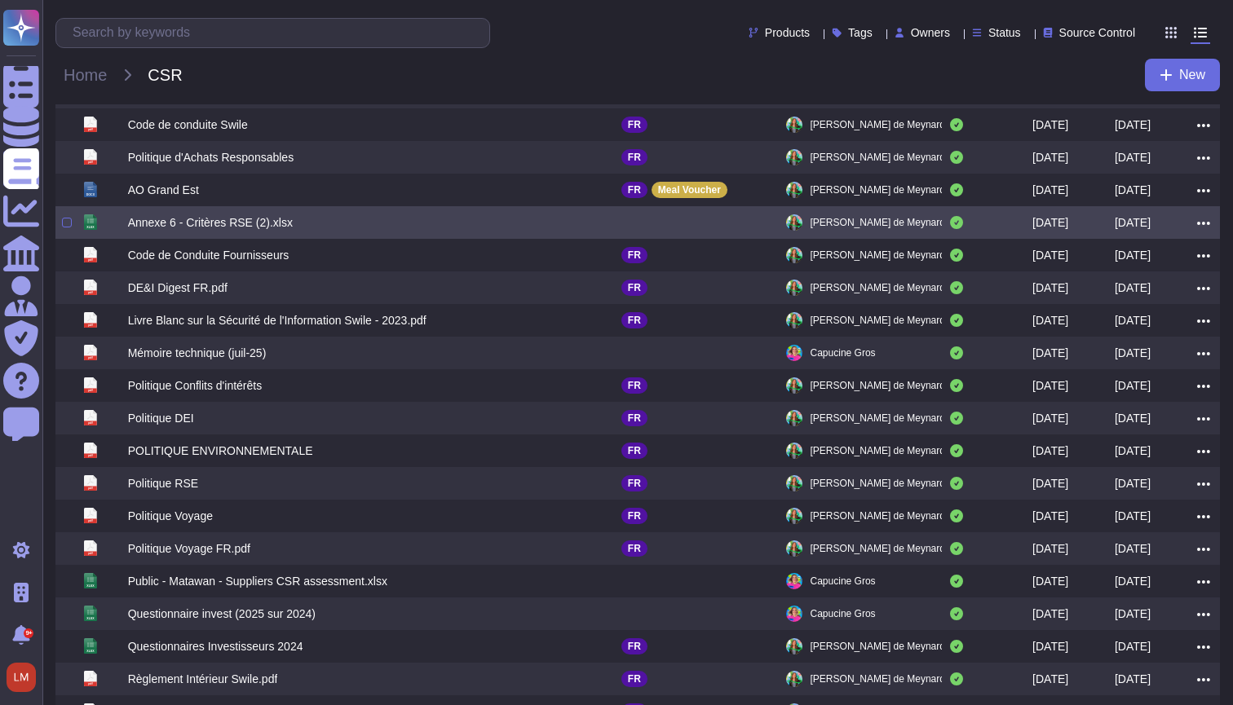
click at [143, 226] on div "Annexe 6 - Critères RSE (2).xlsx" at bounding box center [210, 222] width 165 height 16
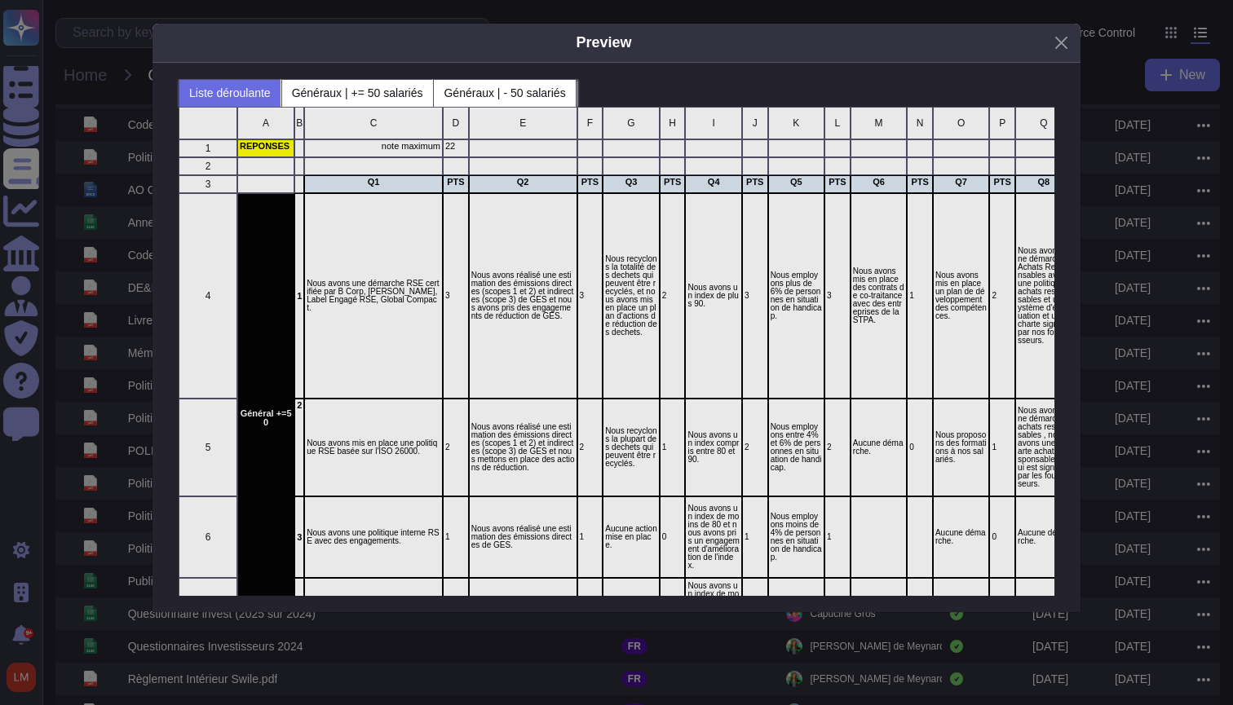
scroll to position [0, 0]
click at [132, 286] on div "Preview Liste déroulante Généraux | += 50 salariés Généraux | - 50 salariés A B…" at bounding box center [616, 352] width 1233 height 705
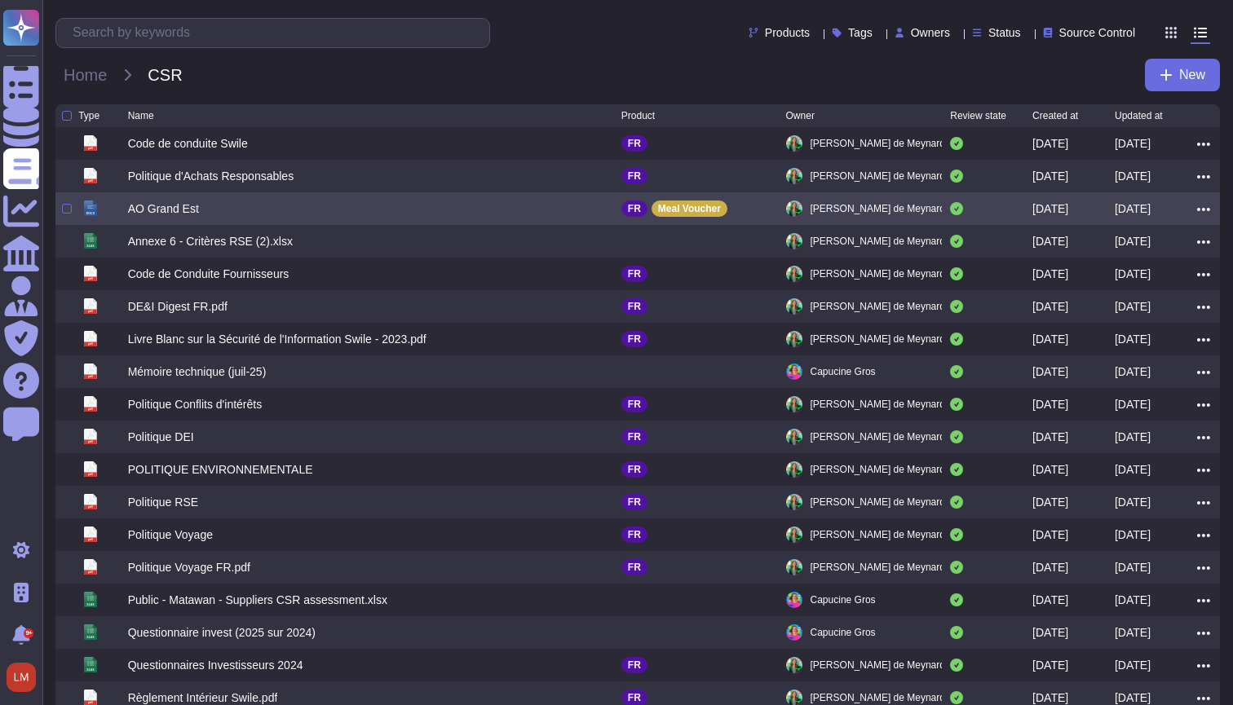
click at [181, 213] on div "AO Grand Est" at bounding box center [163, 209] width 71 height 16
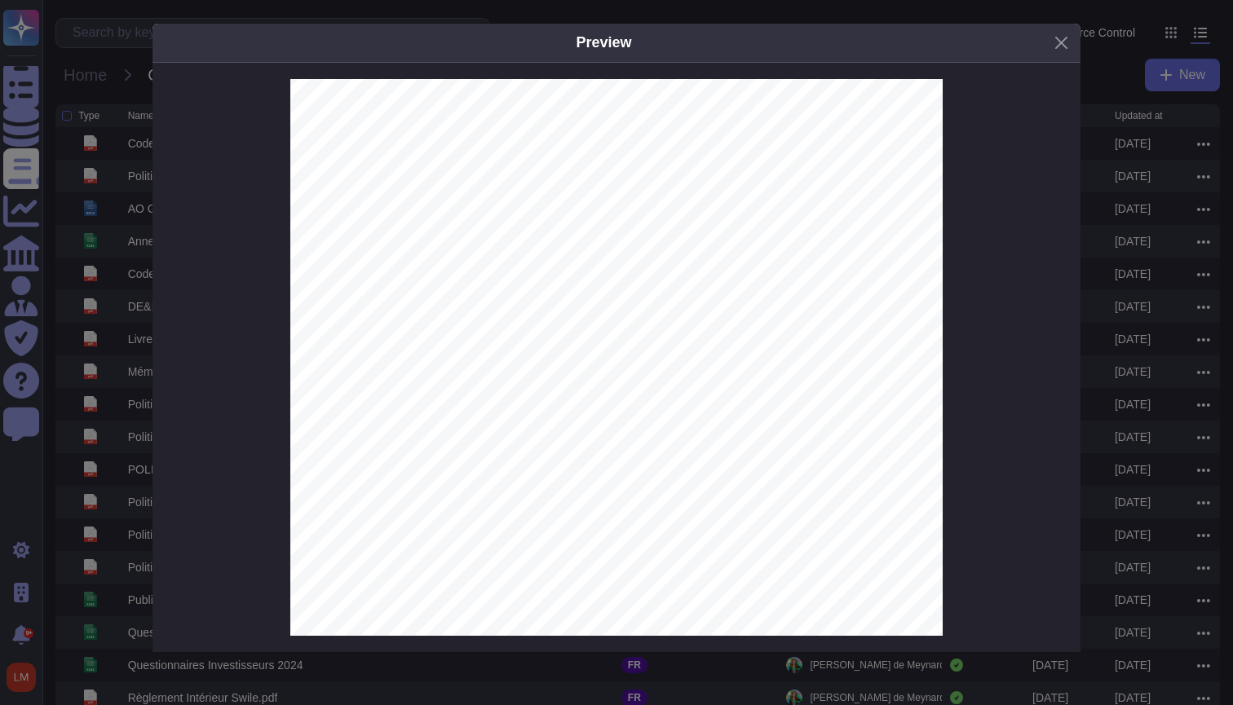
scroll to position [1010, 0]
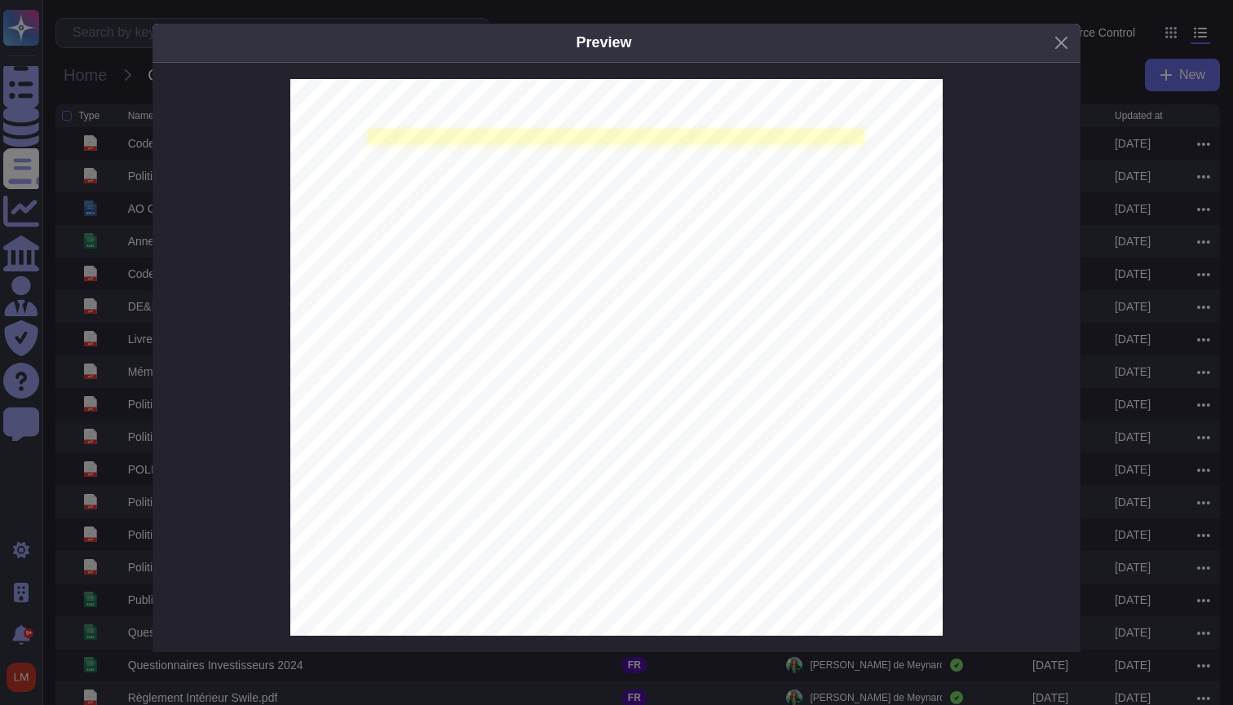
click at [414, 135] on link at bounding box center [616, 136] width 497 height 15
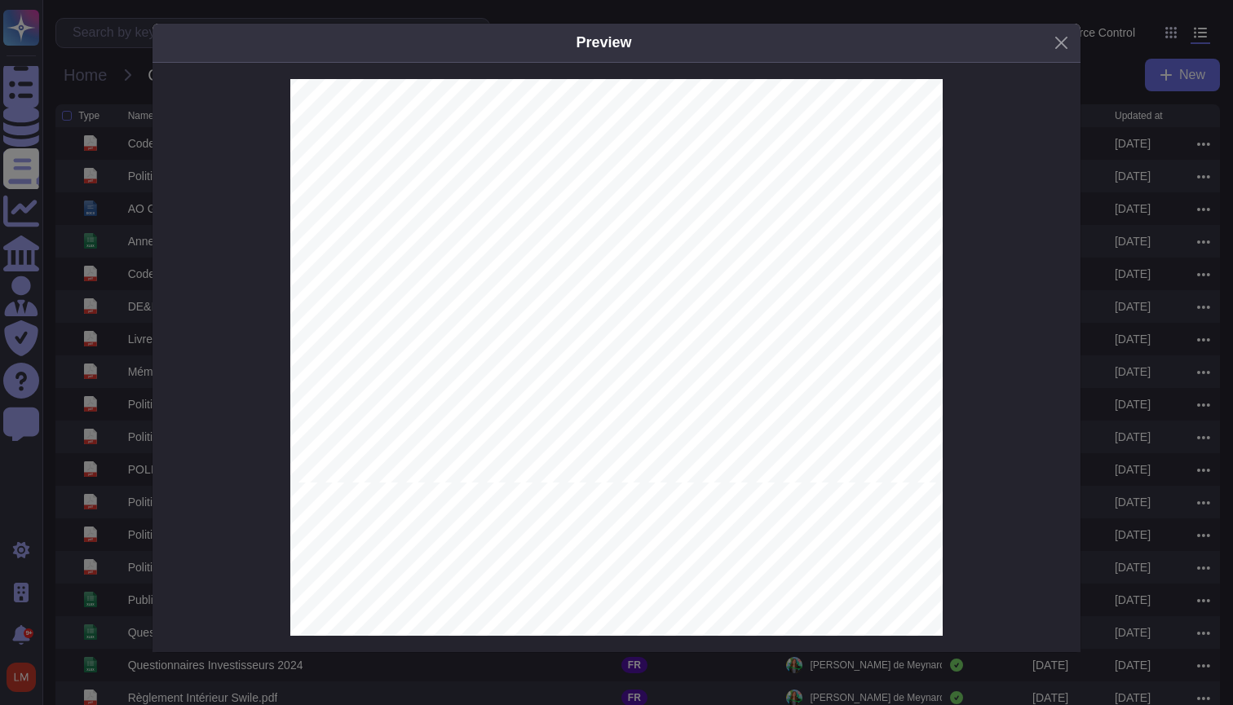
scroll to position [19152, 0]
click at [493, 167] on span "garantir une livraison 100% française." at bounding box center [478, 168] width 209 height 11
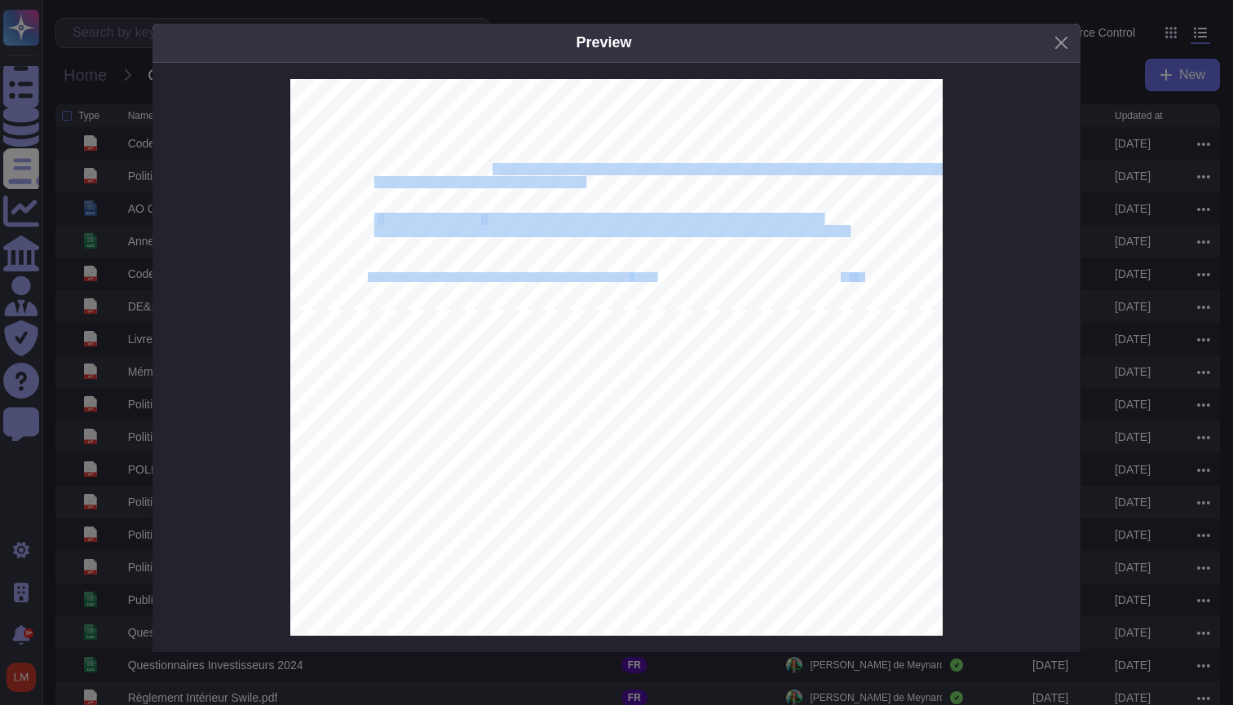
drag, startPoint x: 493, startPoint y: 167, endPoint x: 555, endPoint y: 242, distance: 97.8
click at [693, 393] on span "numérique pour notre app). Notre prestataire est certifié ISO 14001 (environnem…" at bounding box center [609, 391] width 471 height 11
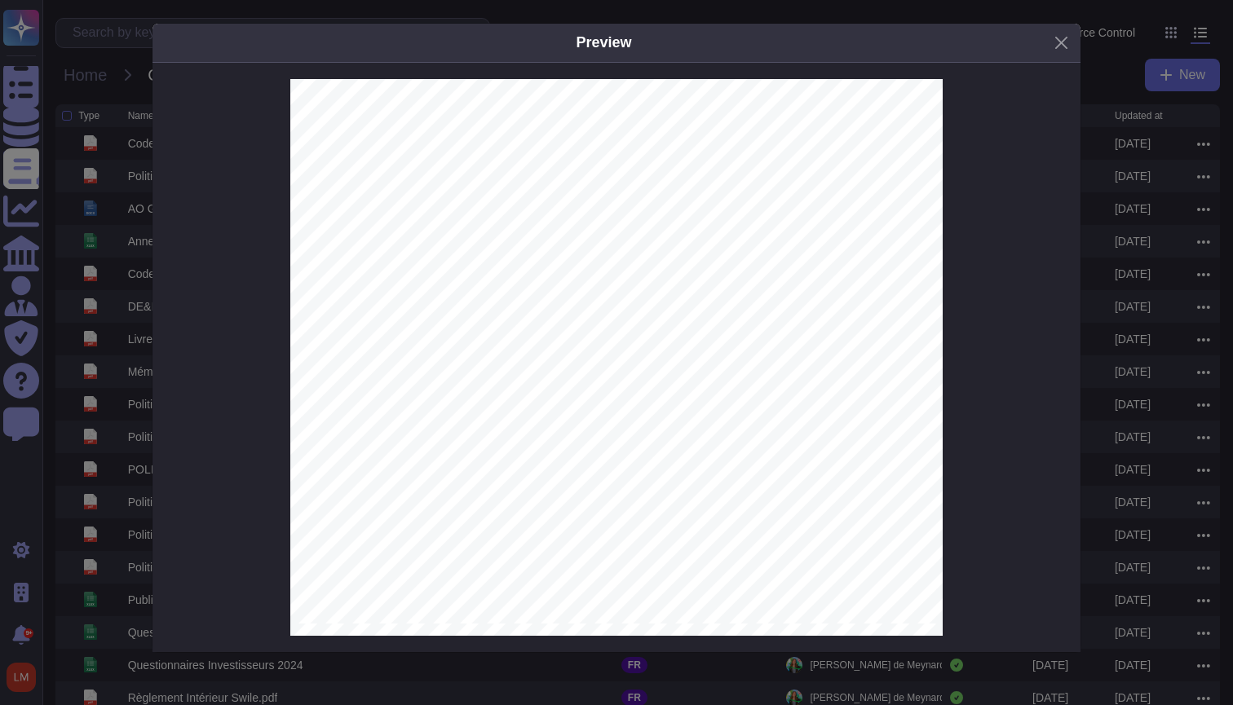
scroll to position [14215, 0]
click at [1049, 44] on button "Close" at bounding box center [1061, 42] width 25 height 25
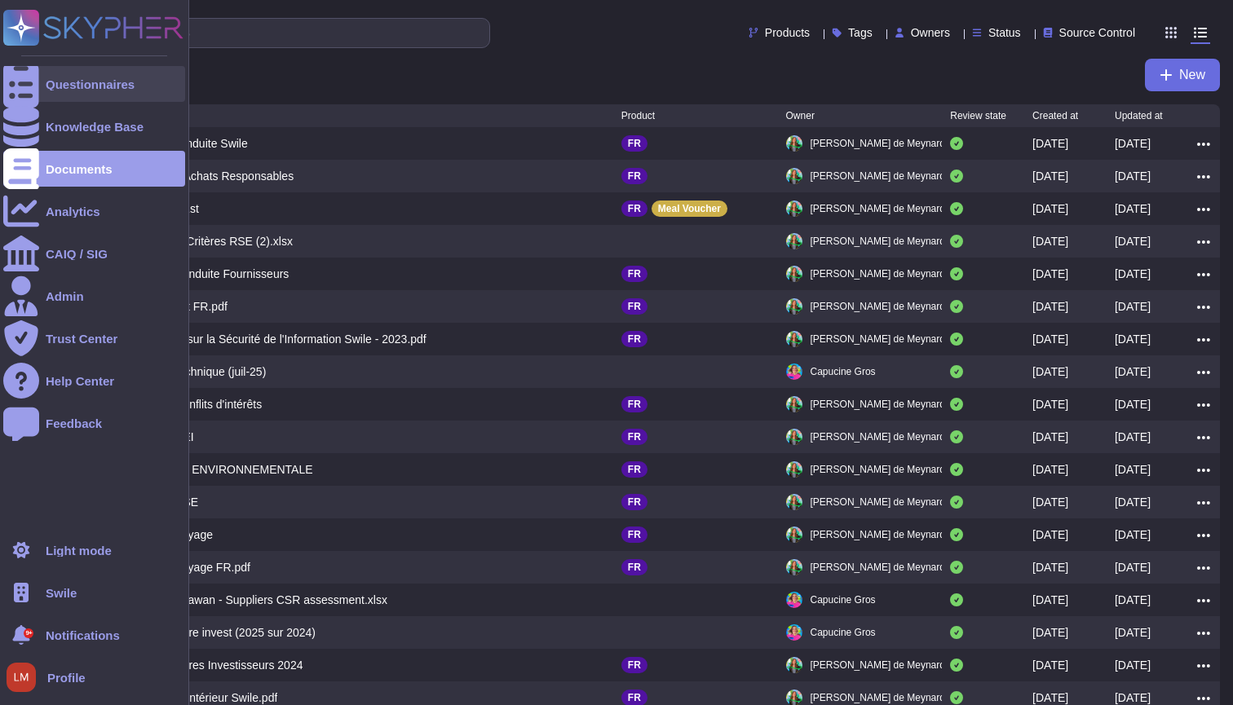
click at [15, 80] on icon at bounding box center [21, 84] width 36 height 48
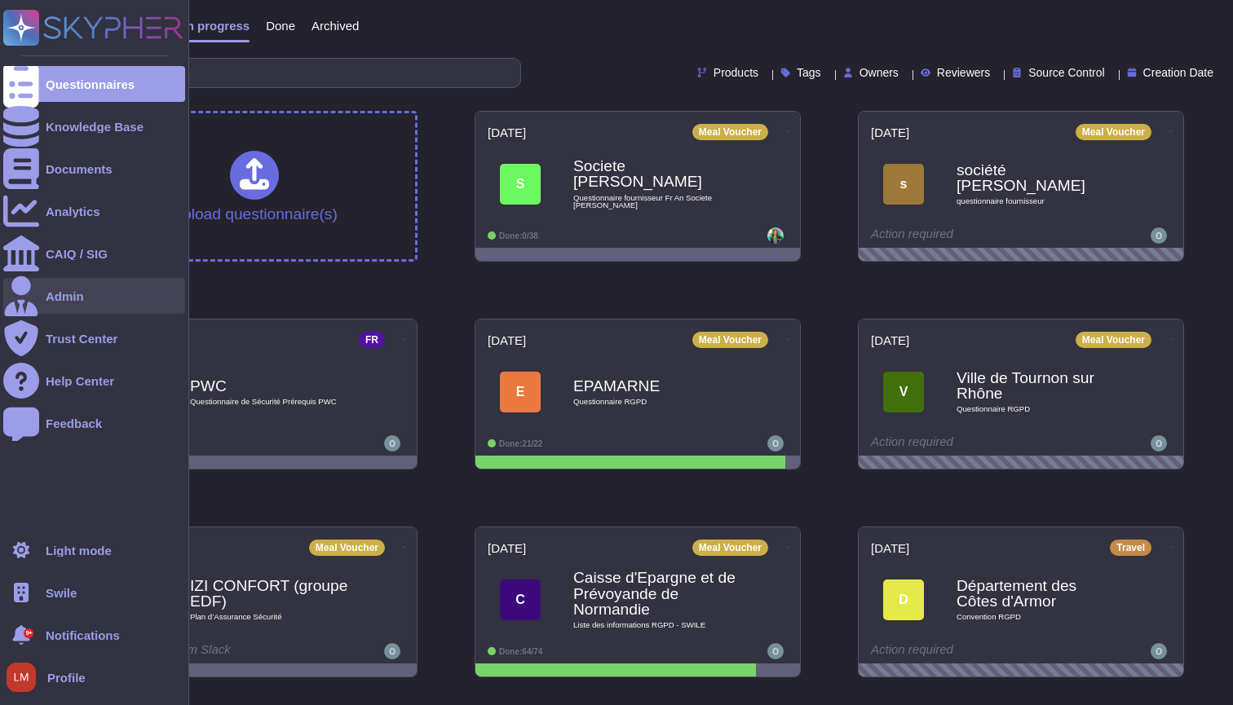
click at [15, 297] on icon at bounding box center [21, 296] width 36 height 41
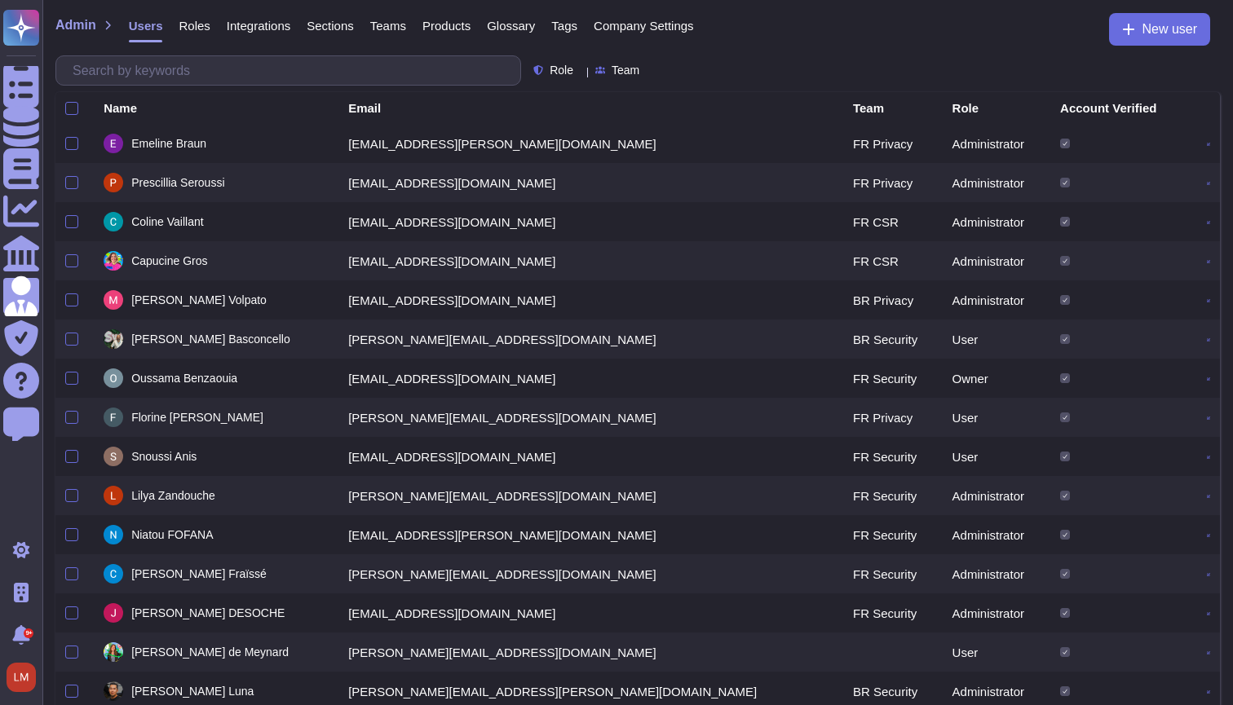
click at [644, 27] on span "Company Settings" at bounding box center [644, 26] width 100 height 12
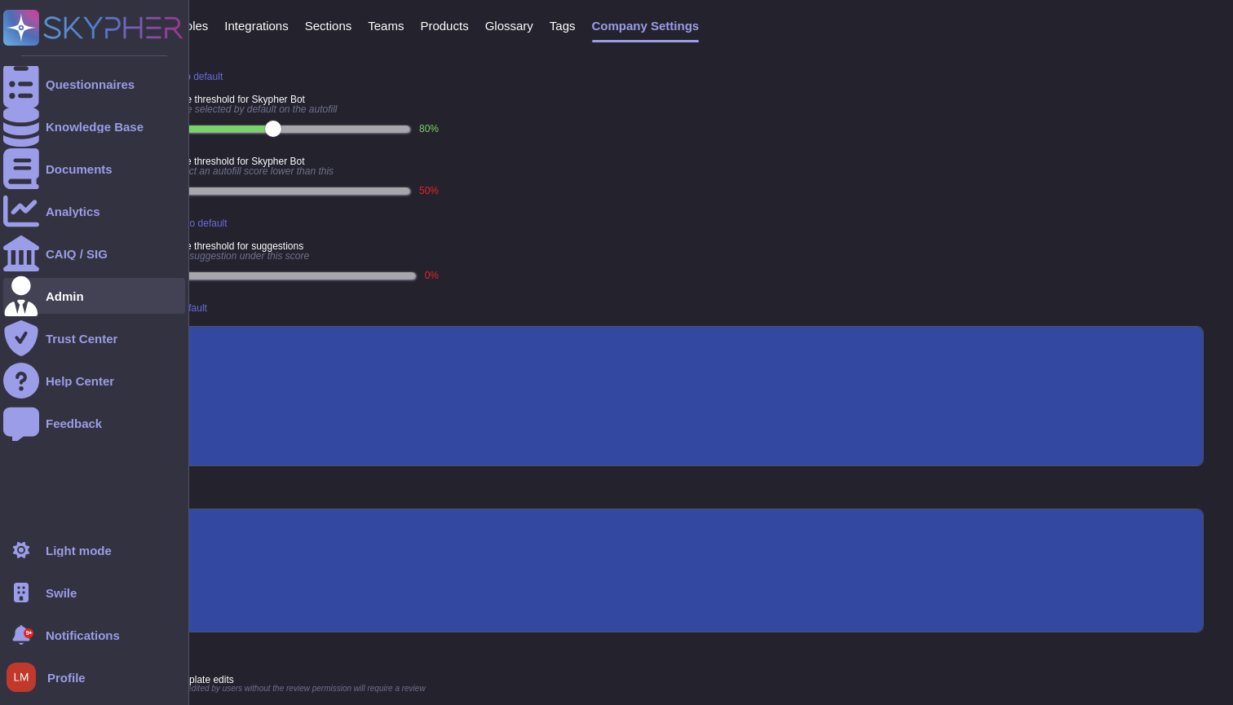
click at [73, 279] on div "Admin" at bounding box center [94, 296] width 182 height 36
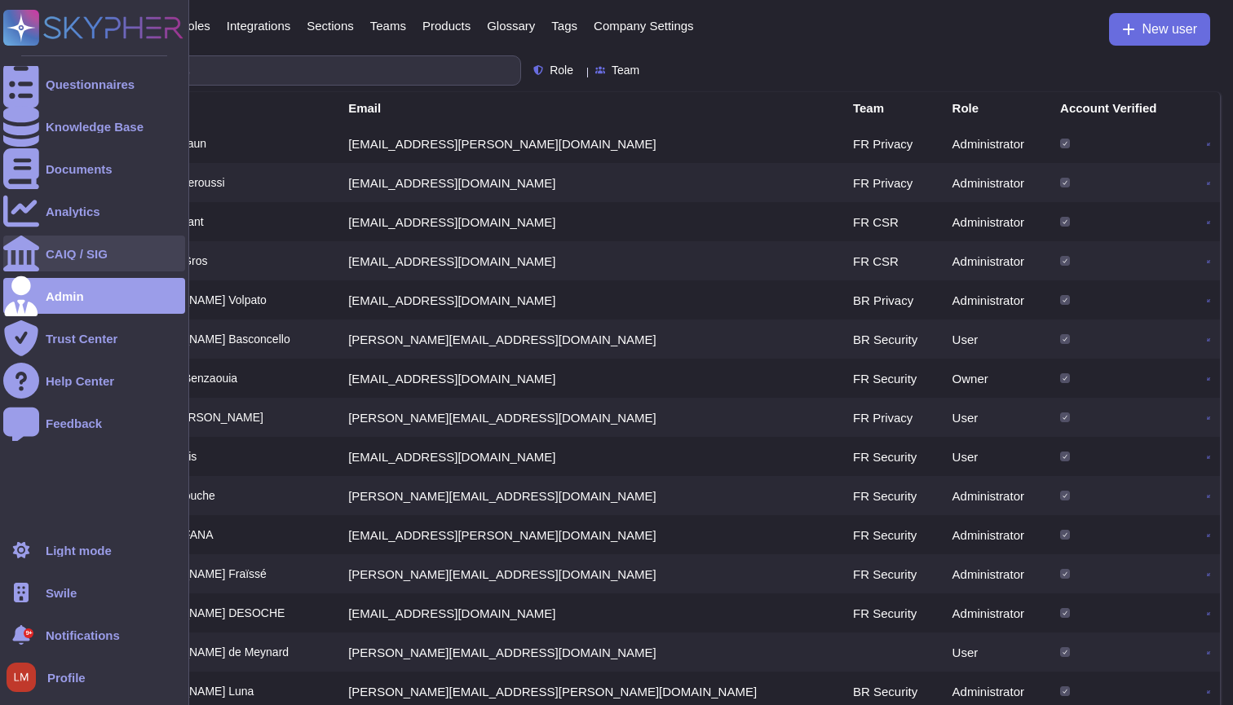
click at [76, 263] on div "CAIQ / SIG" at bounding box center [94, 254] width 182 height 36
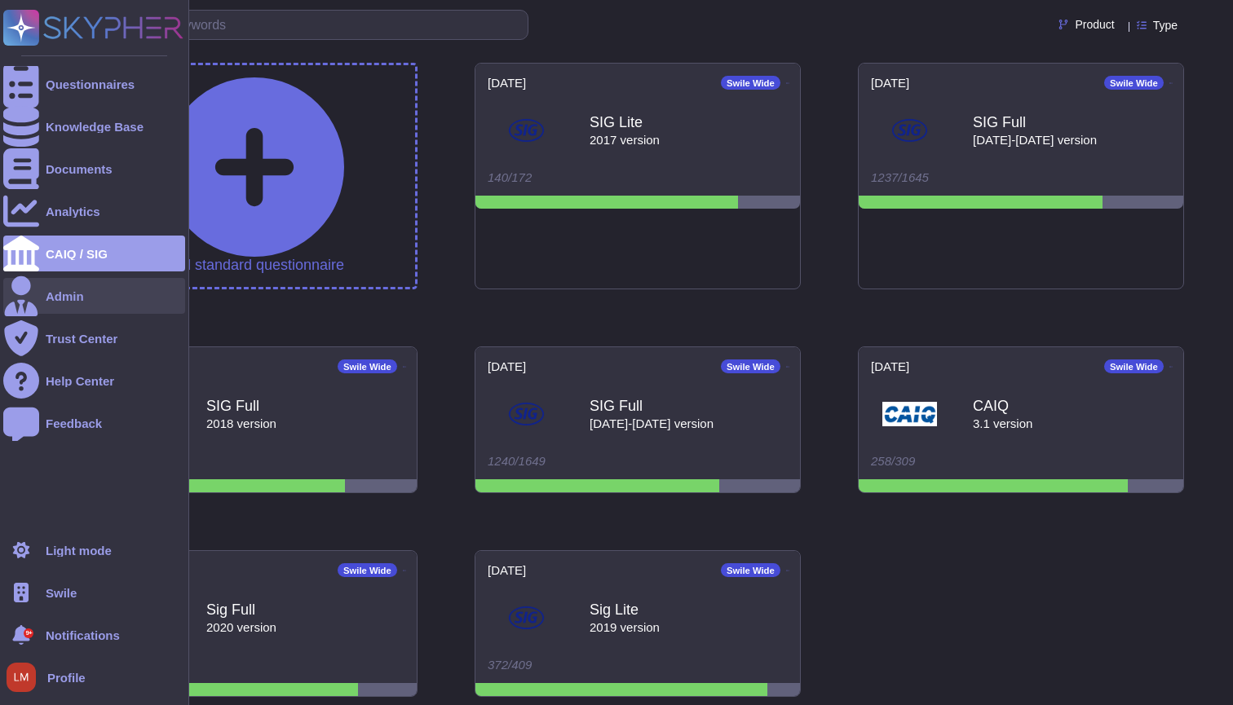
click at [103, 297] on div "Admin" at bounding box center [94, 296] width 182 height 36
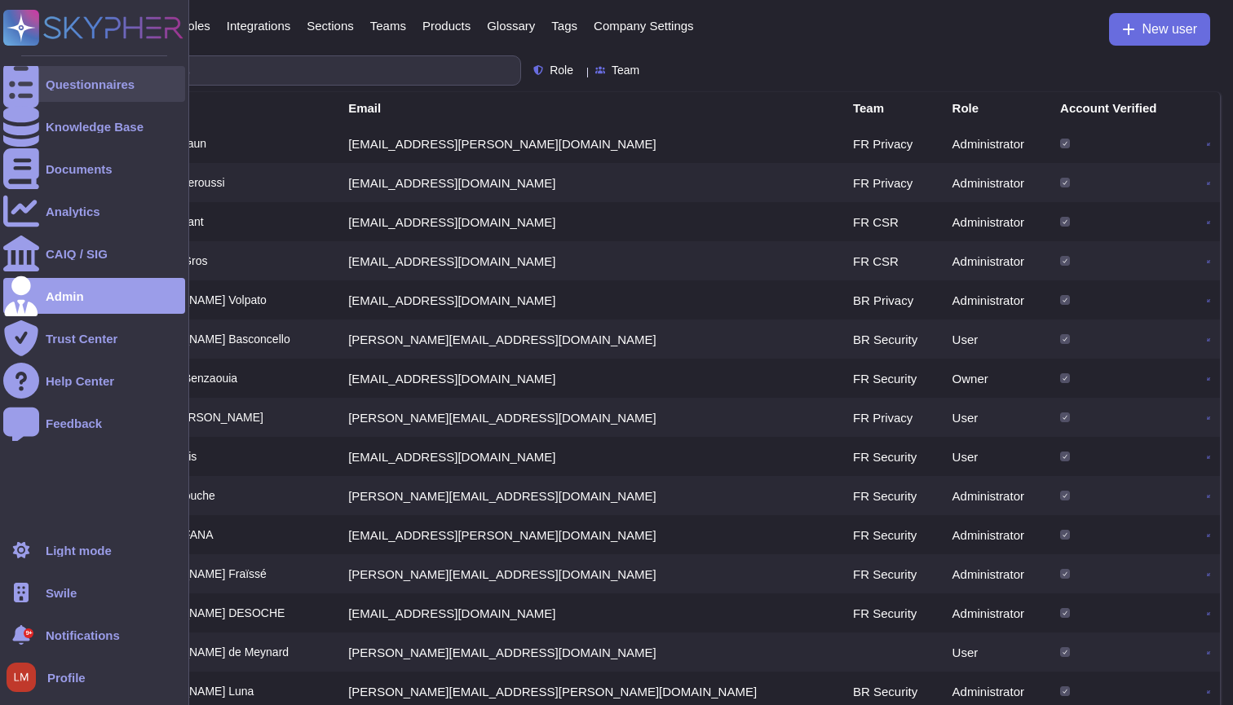
click at [64, 82] on div "Questionnaires" at bounding box center [90, 84] width 89 height 12
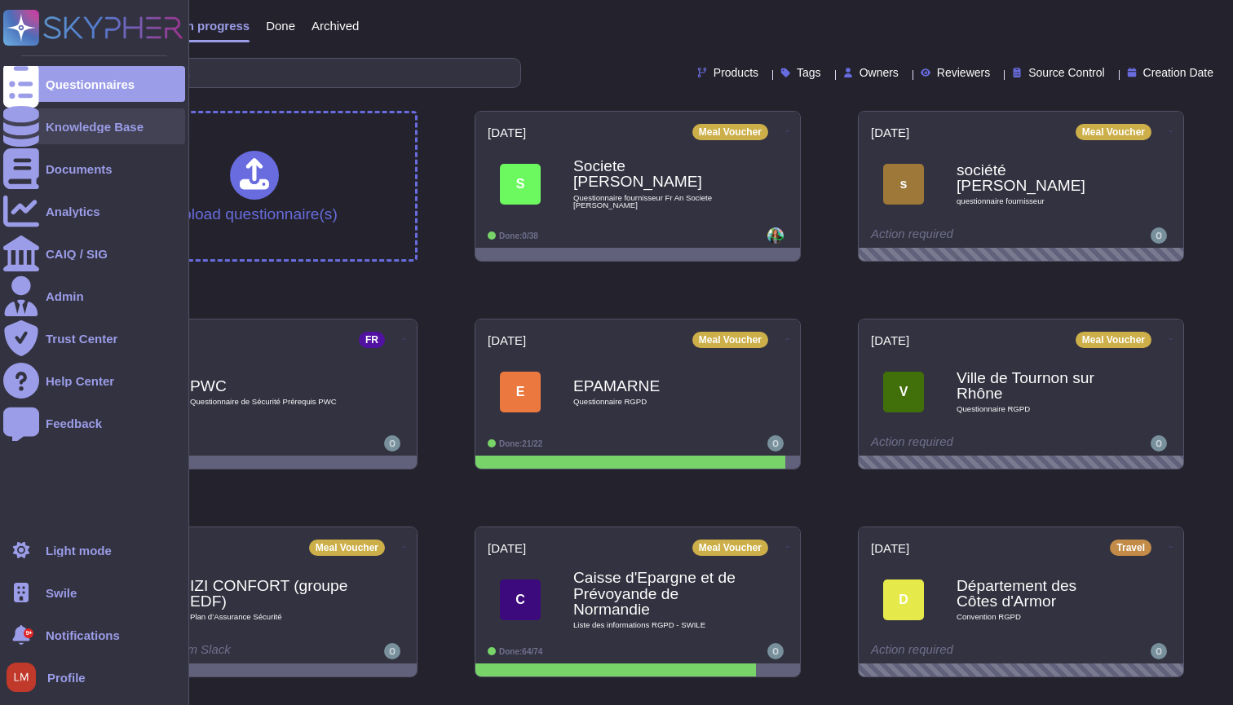
click at [33, 117] on div at bounding box center [21, 126] width 36 height 36
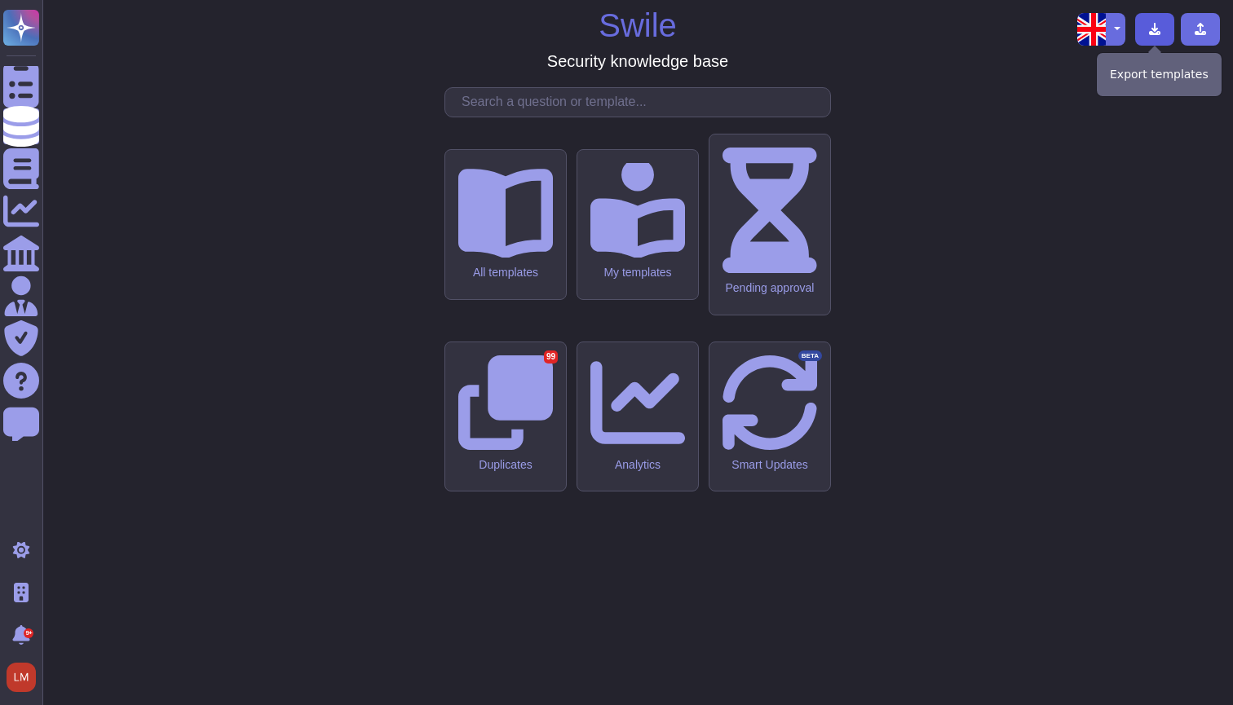
click at [1155, 33] on icon at bounding box center [1154, 29] width 13 height 13
click at [1091, 206] on div "Swile Security knowledge base All templates My templates Pending approval Dupli…" at bounding box center [637, 352] width 1165 height 679
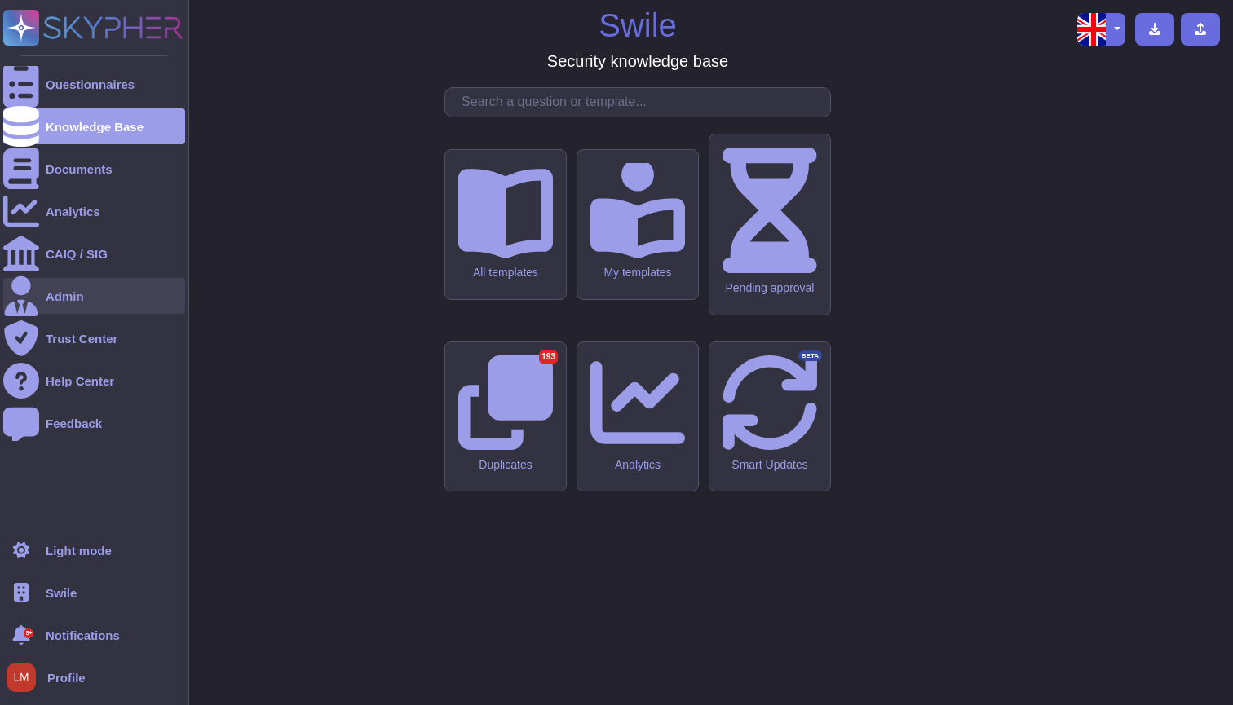
click at [72, 294] on div "Admin" at bounding box center [65, 296] width 38 height 12
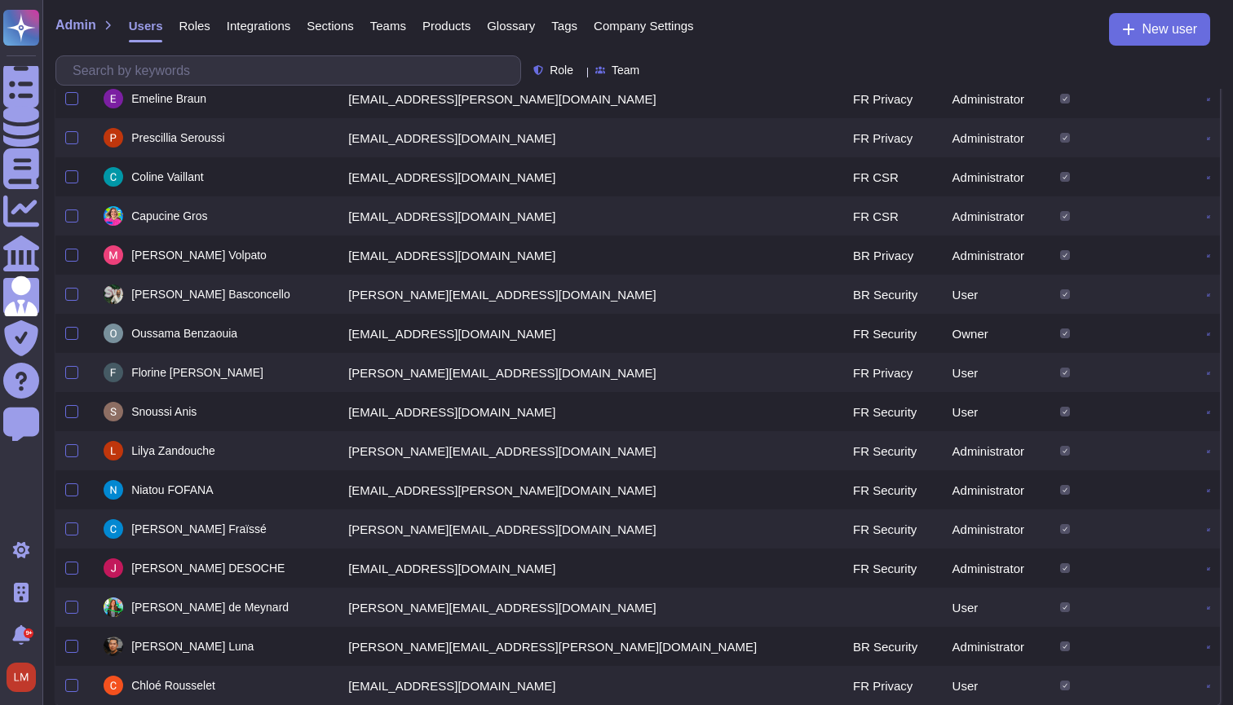
scroll to position [46, 0]
click at [1207, 607] on icon at bounding box center [1208, 608] width 3 height 3
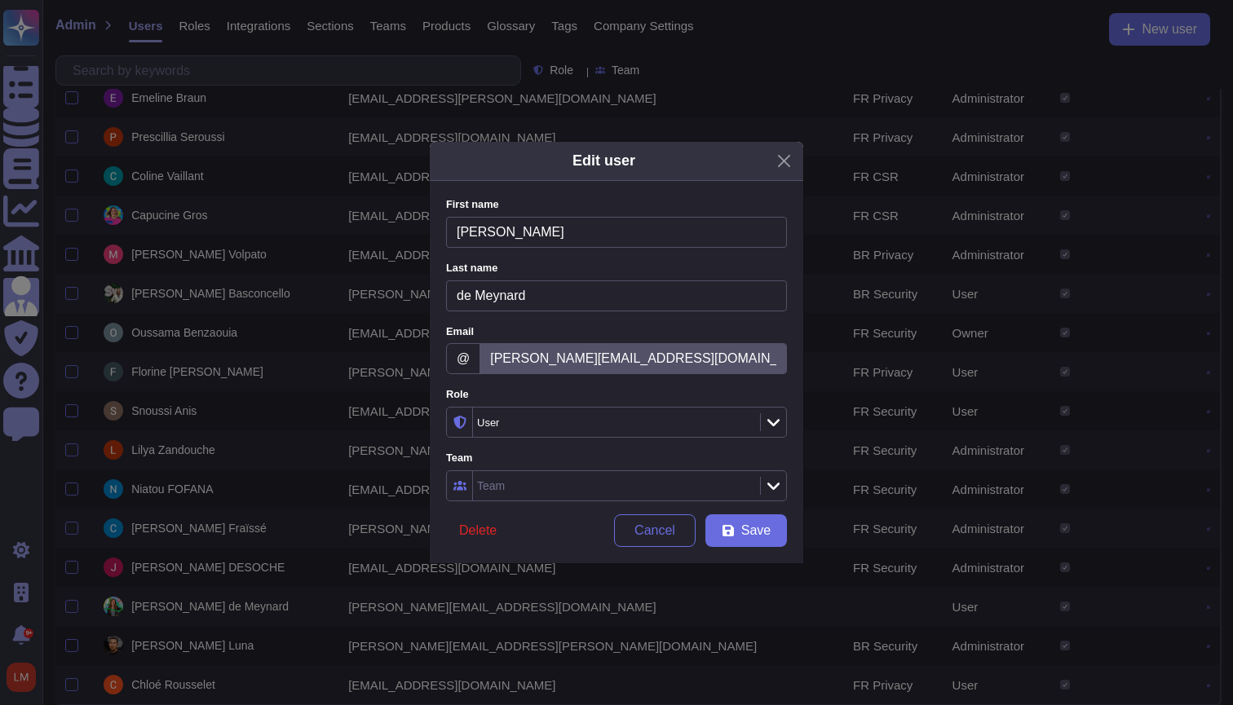
click at [573, 427] on div "User" at bounding box center [614, 422] width 283 height 29
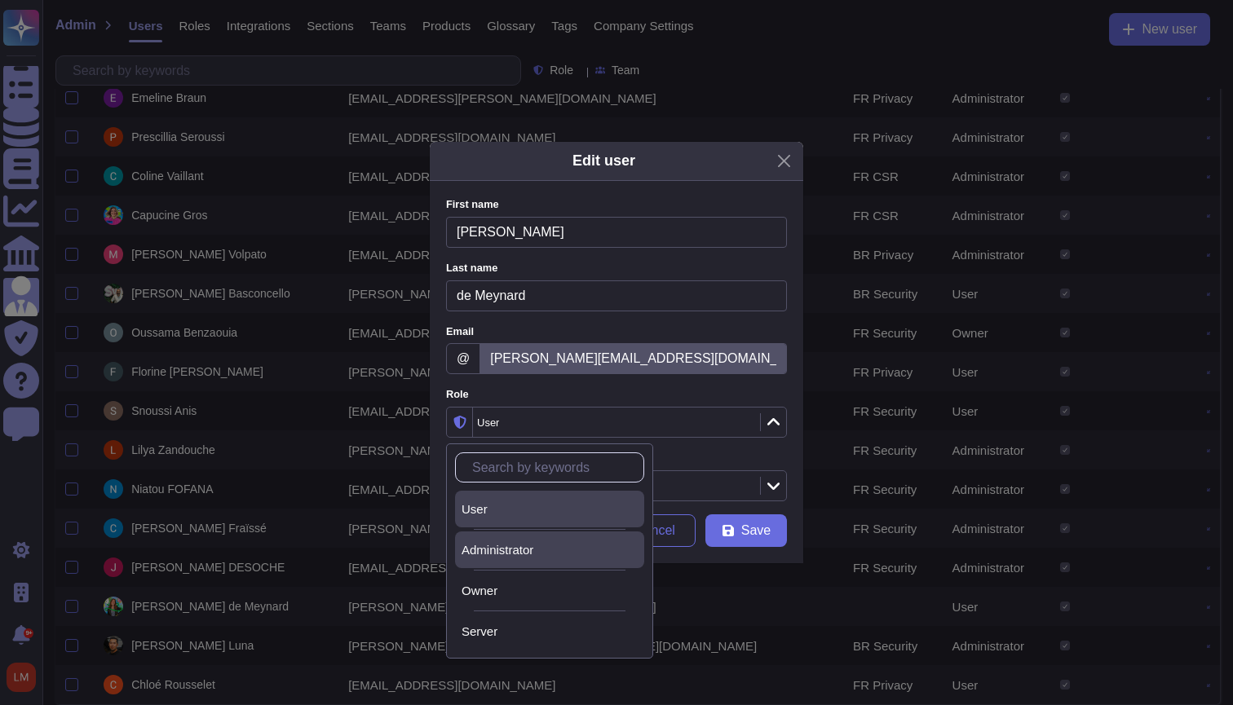
click at [522, 538] on div "Administrator" at bounding box center [549, 550] width 189 height 37
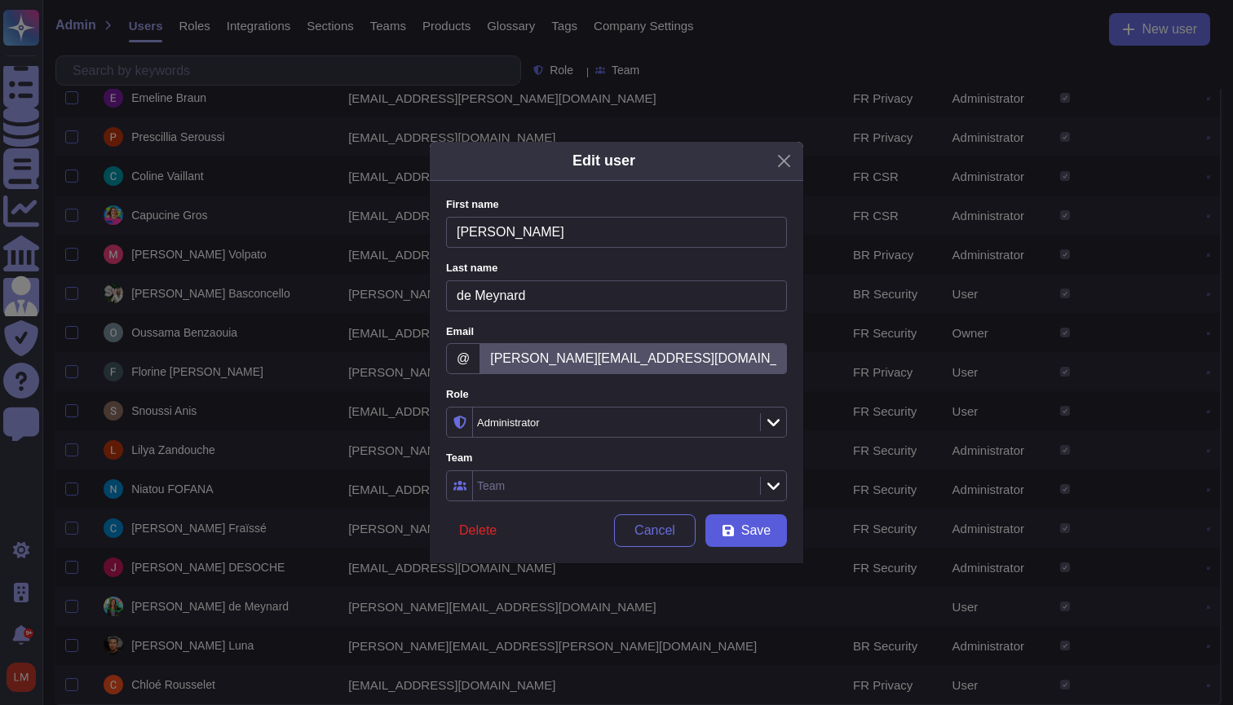
click at [762, 534] on span "Save" at bounding box center [755, 530] width 29 height 13
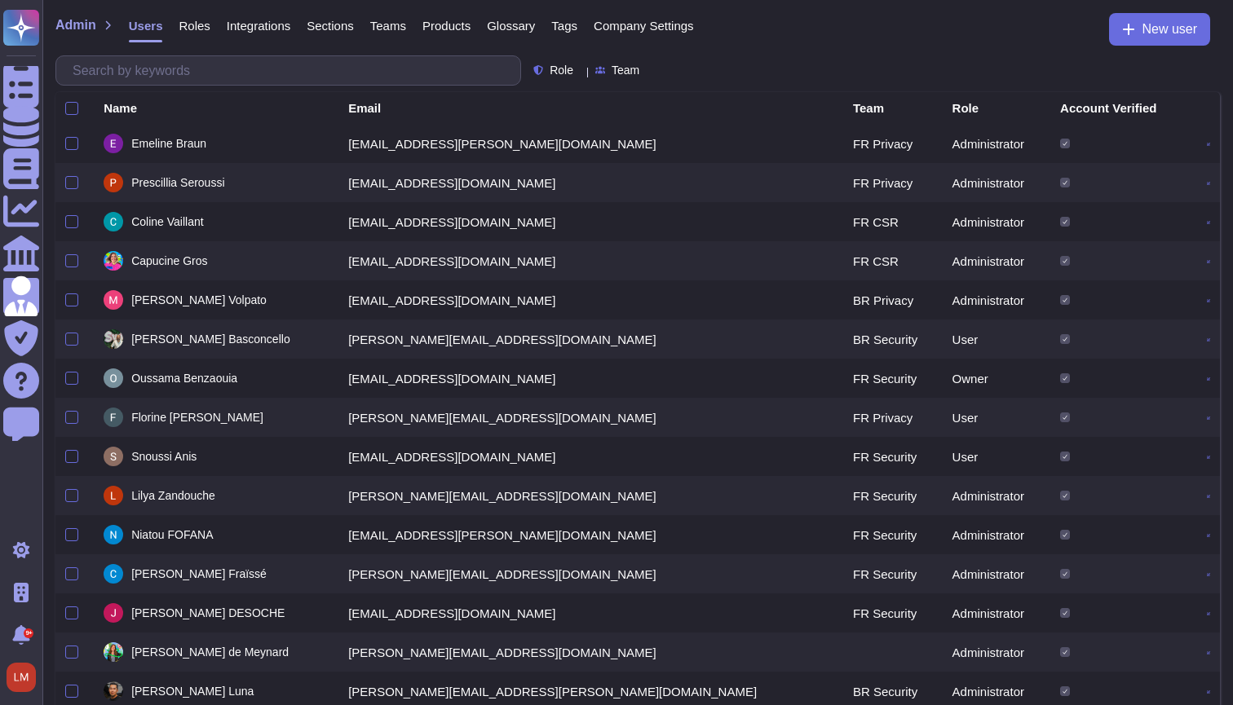
scroll to position [0, 0]
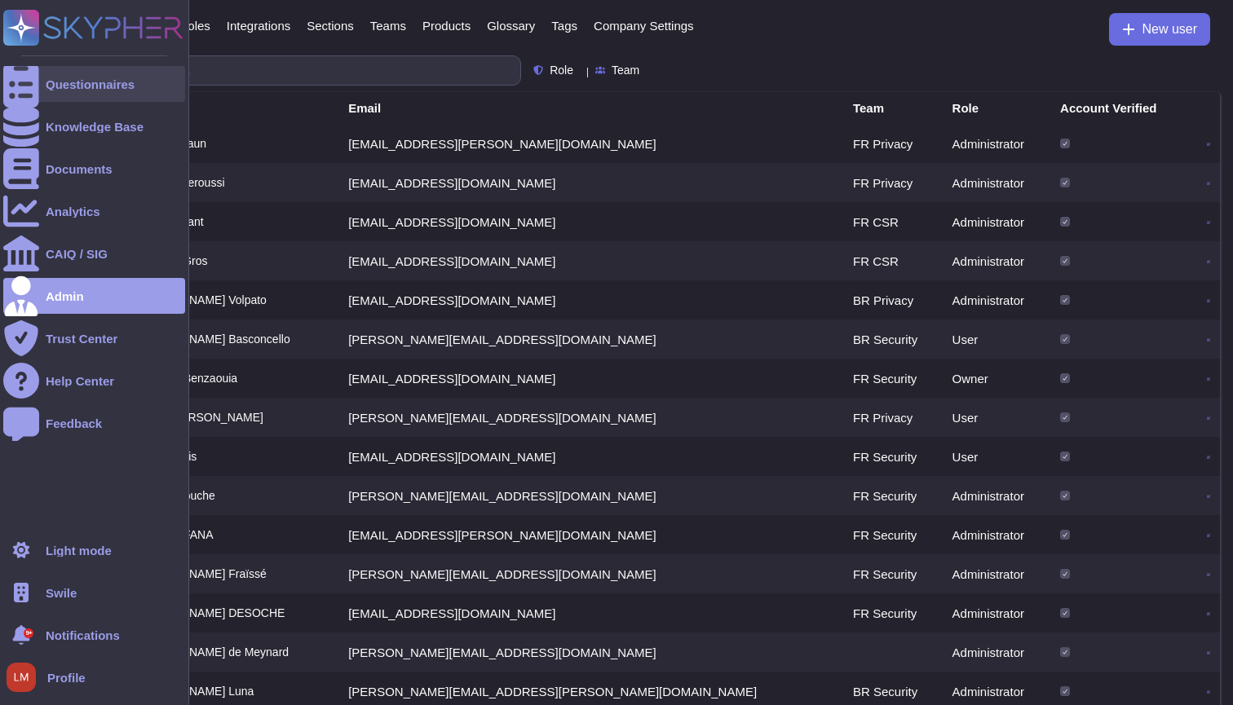
click at [20, 81] on icon at bounding box center [21, 84] width 36 height 48
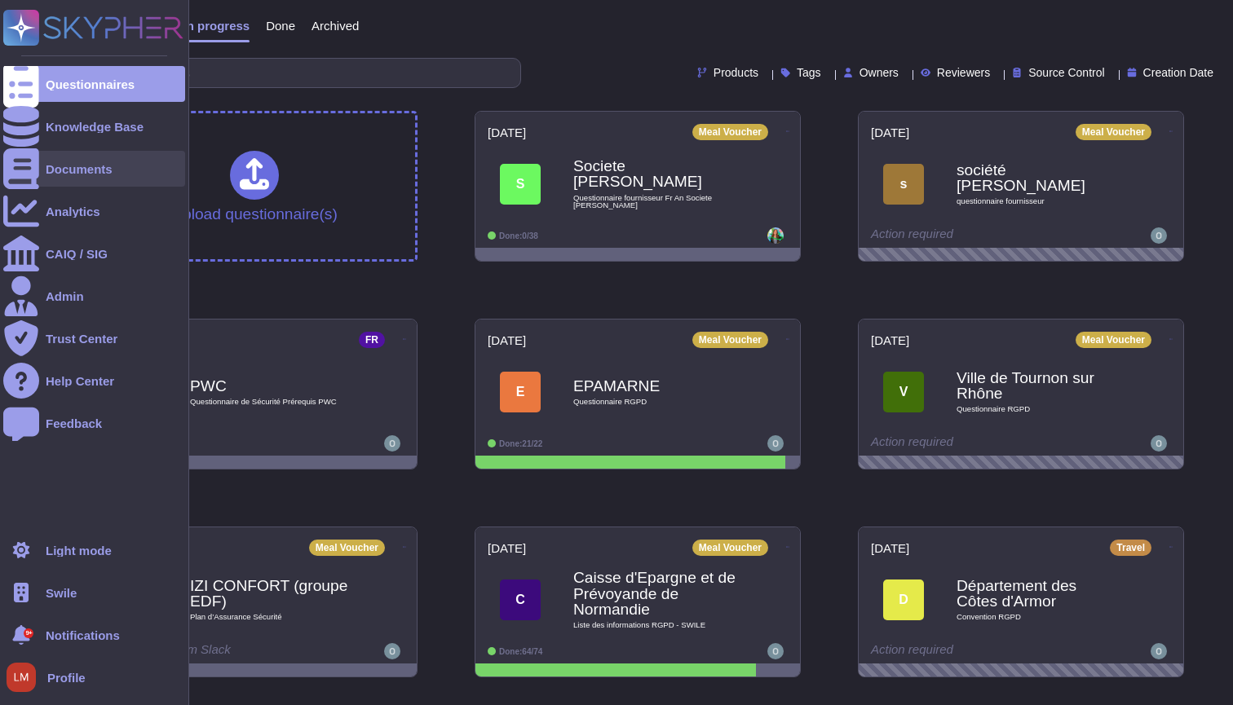
click at [39, 180] on div "Documents" at bounding box center [94, 169] width 182 height 36
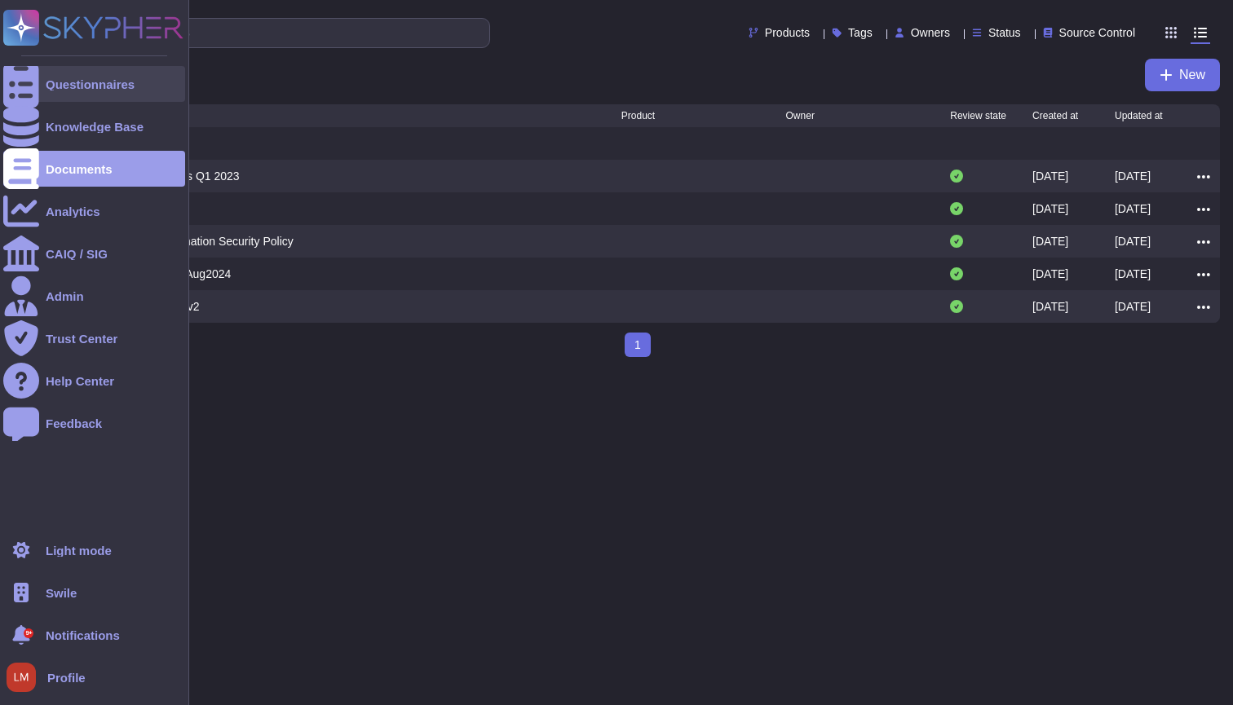
click at [30, 89] on icon at bounding box center [21, 84] width 36 height 48
